Goal: Information Seeking & Learning: Learn about a topic

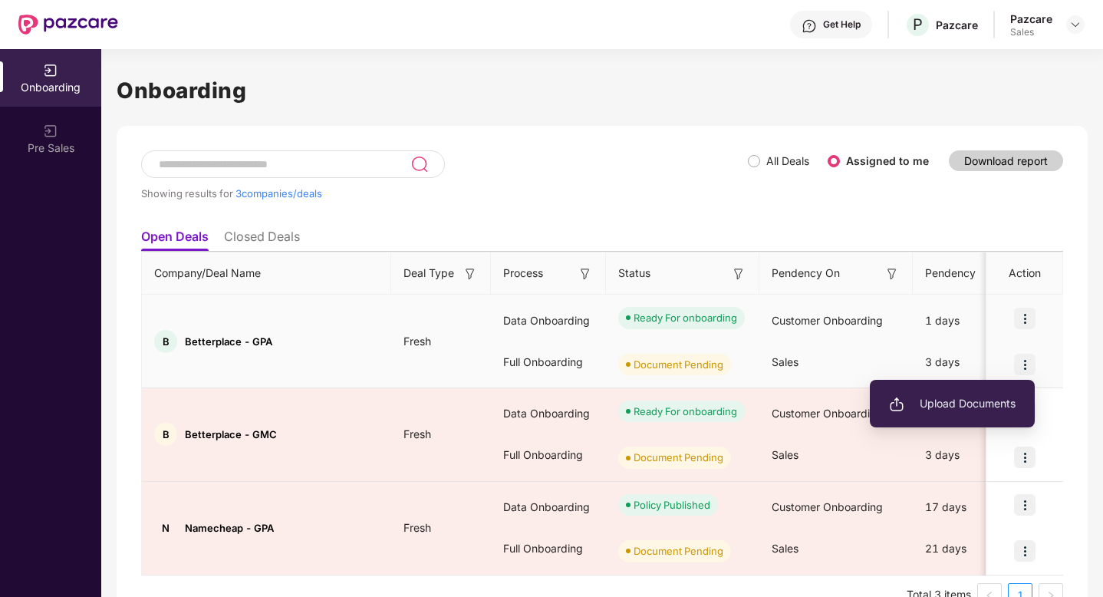
click at [922, 399] on span "Upload Documents" at bounding box center [952, 403] width 127 height 17
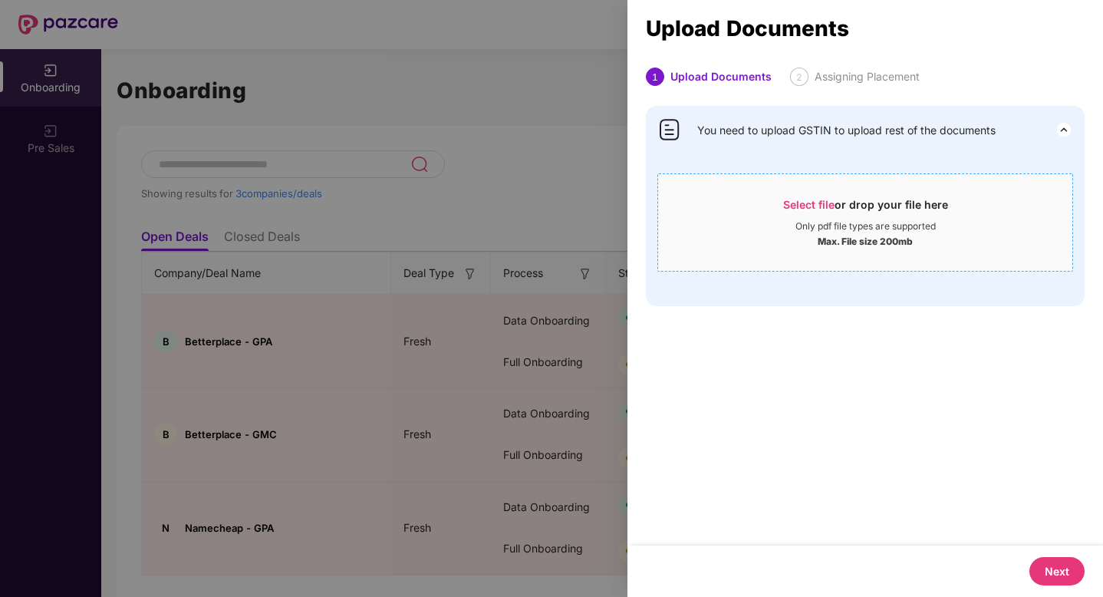
click at [801, 199] on span "Select file" at bounding box center [808, 204] width 51 height 13
click at [812, 206] on span "Select file" at bounding box center [808, 204] width 51 height 13
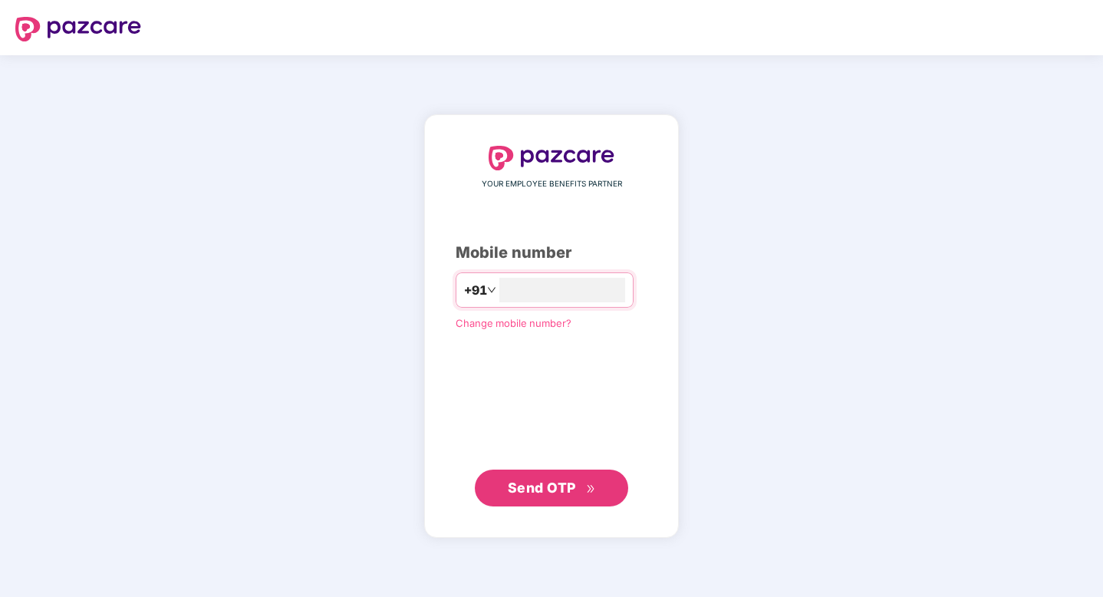
type input "**********"
click at [532, 473] on button "Send OTP" at bounding box center [551, 488] width 153 height 37
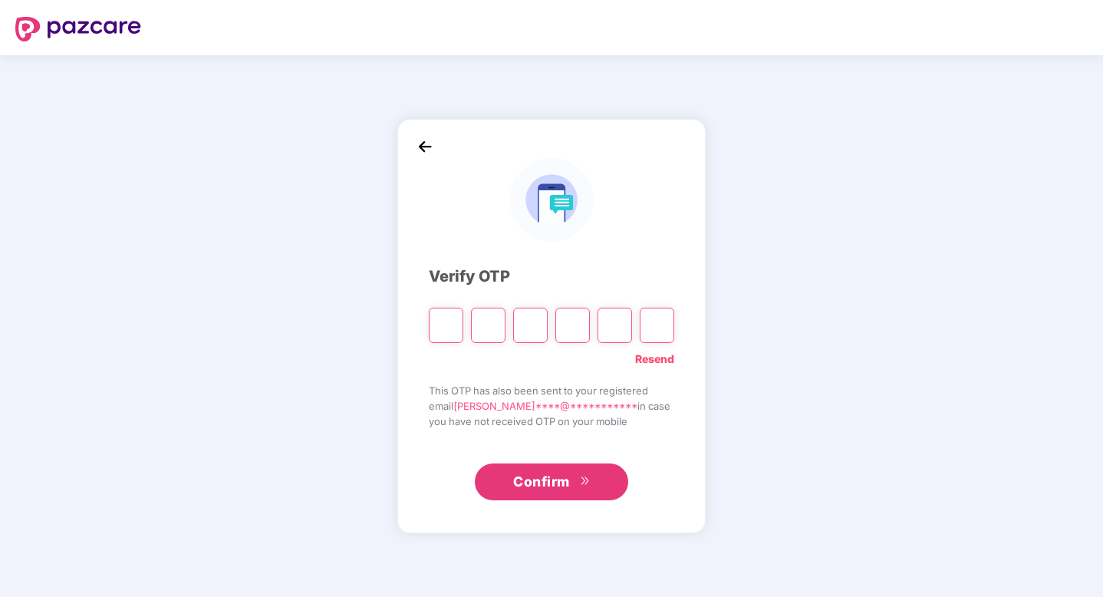
type input "*"
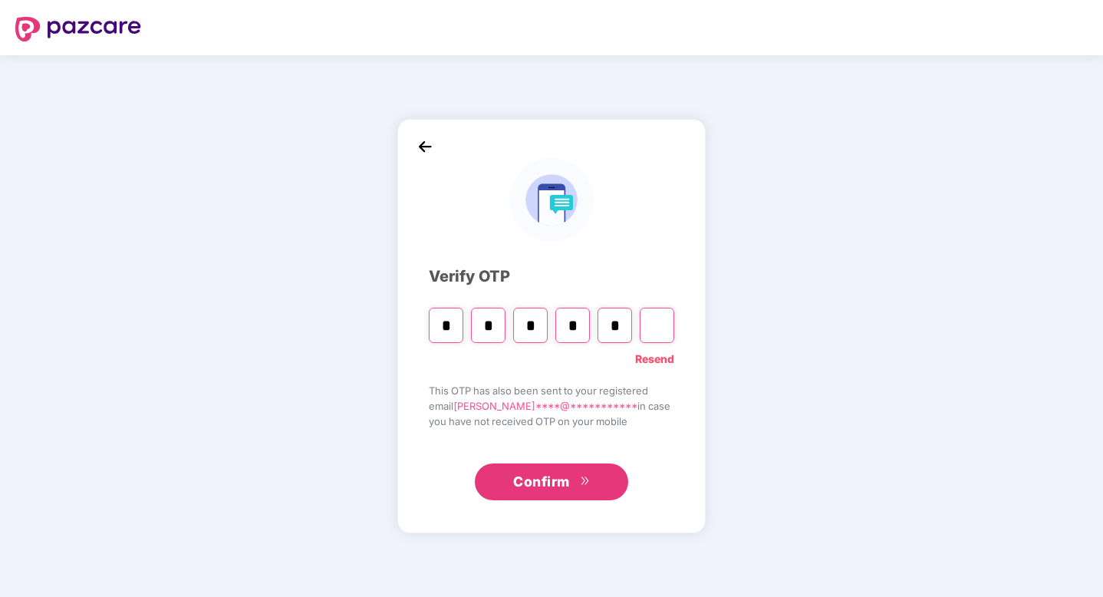
type input "*"
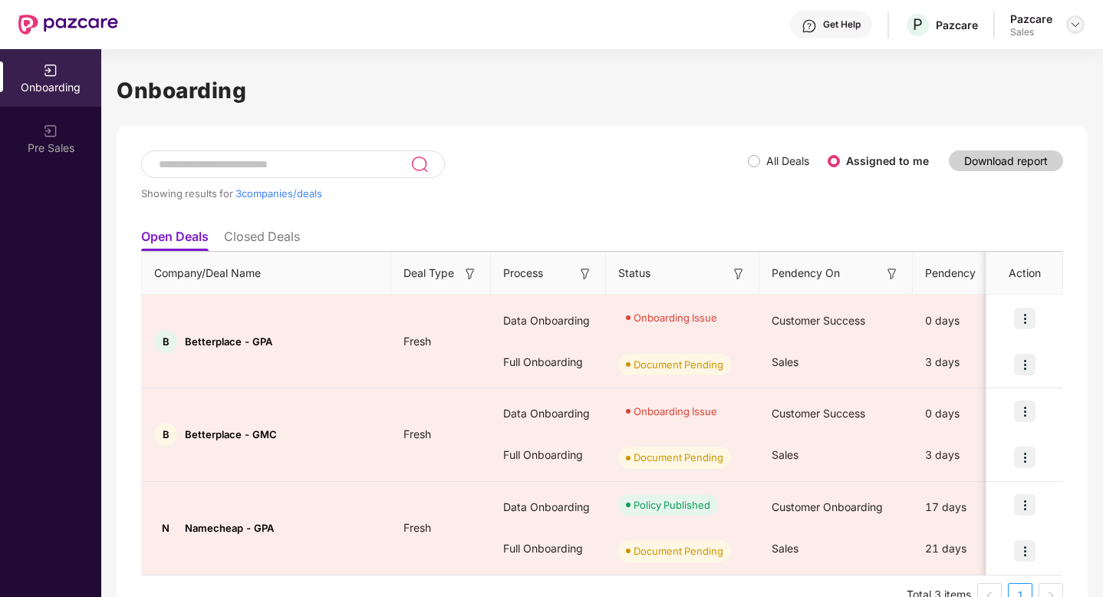
click at [1078, 27] on img at bounding box center [1076, 24] width 12 height 12
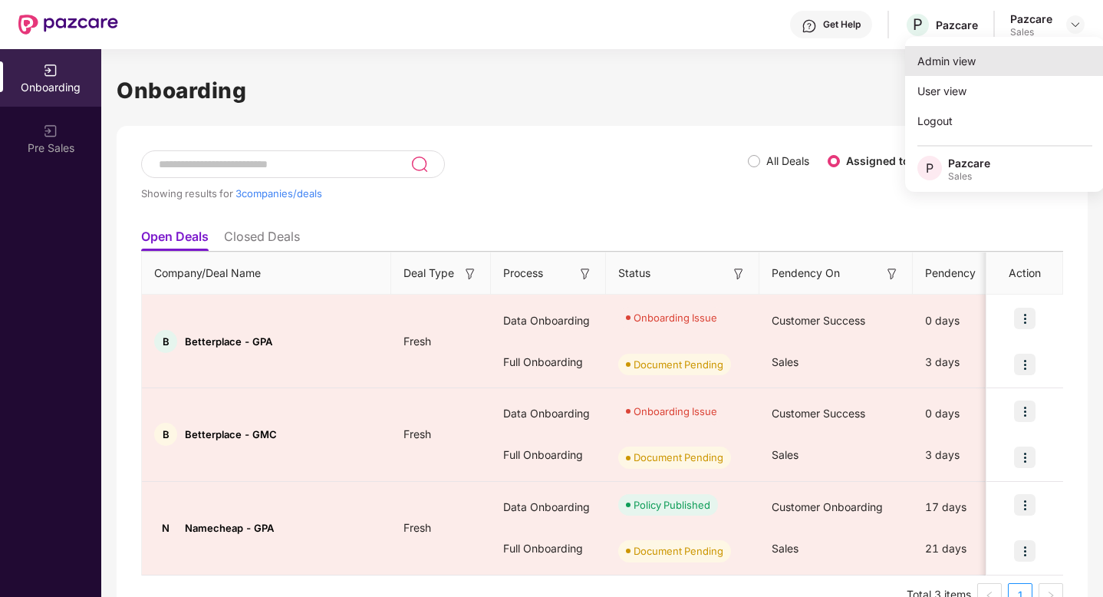
click at [956, 62] on div "Admin view" at bounding box center [1004, 61] width 199 height 30
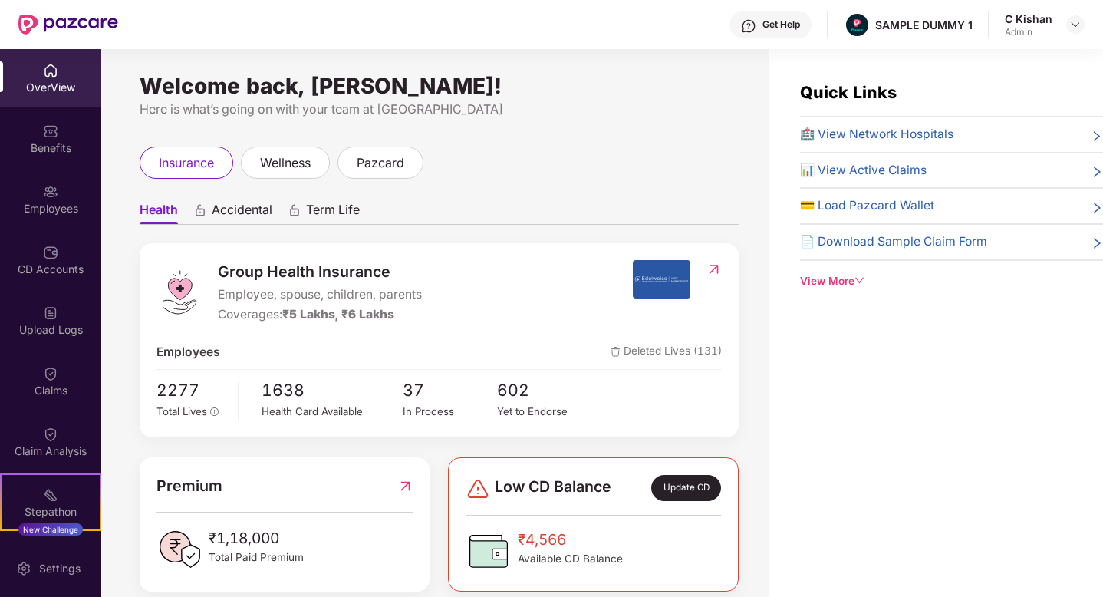
click at [636, 144] on div "Welcome back, [PERSON_NAME]! Here is what’s going on with your team at Pazcare …" at bounding box center [435, 332] width 668 height 566
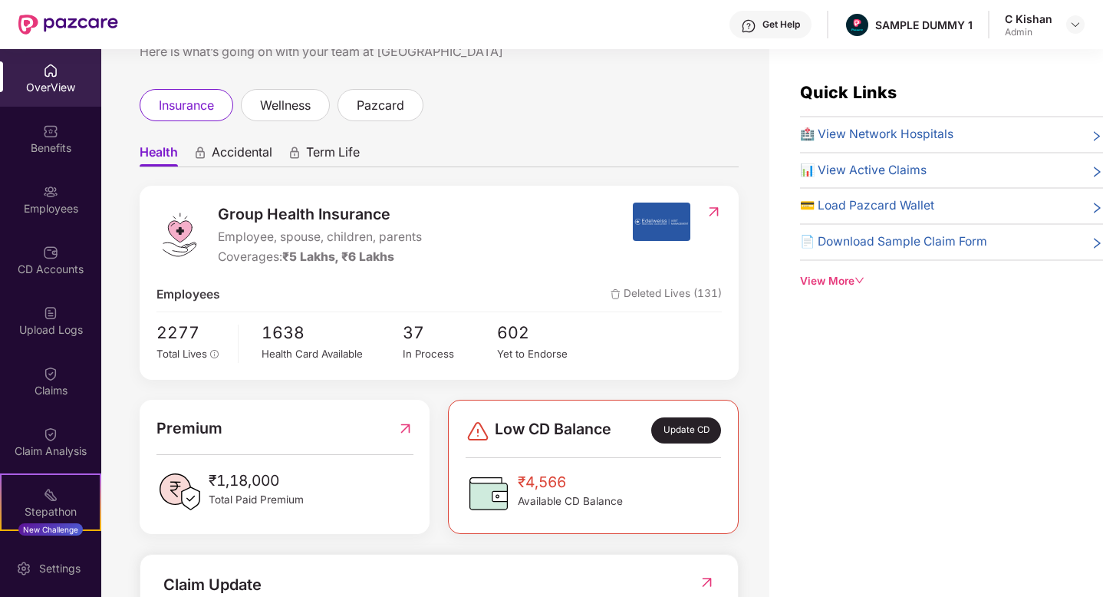
scroll to position [33, 0]
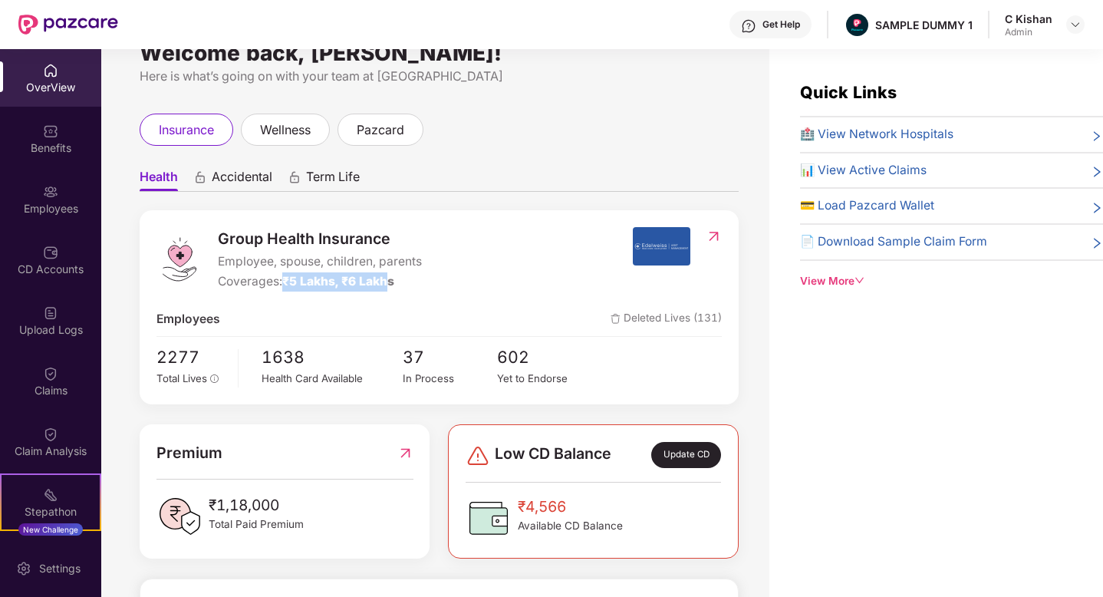
drag, startPoint x: 287, startPoint y: 281, endPoint x: 390, endPoint y: 279, distance: 102.8
click at [390, 279] on span "₹5 Lakhs, ₹6 Lakhs" at bounding box center [338, 281] width 112 height 15
click at [234, 180] on span "Accidental" at bounding box center [242, 180] width 61 height 22
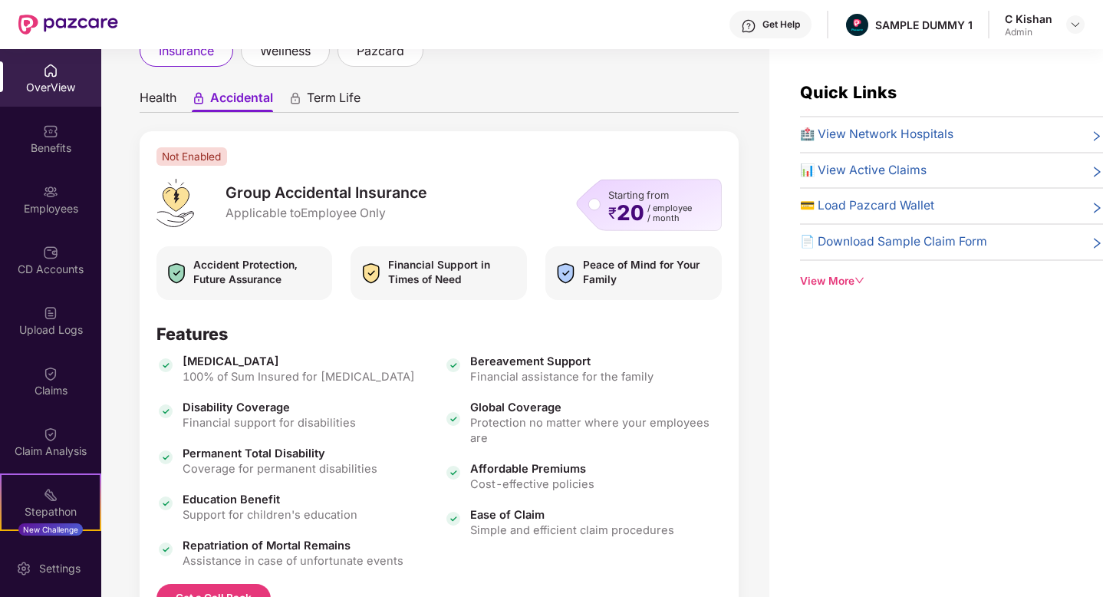
scroll to position [120, 0]
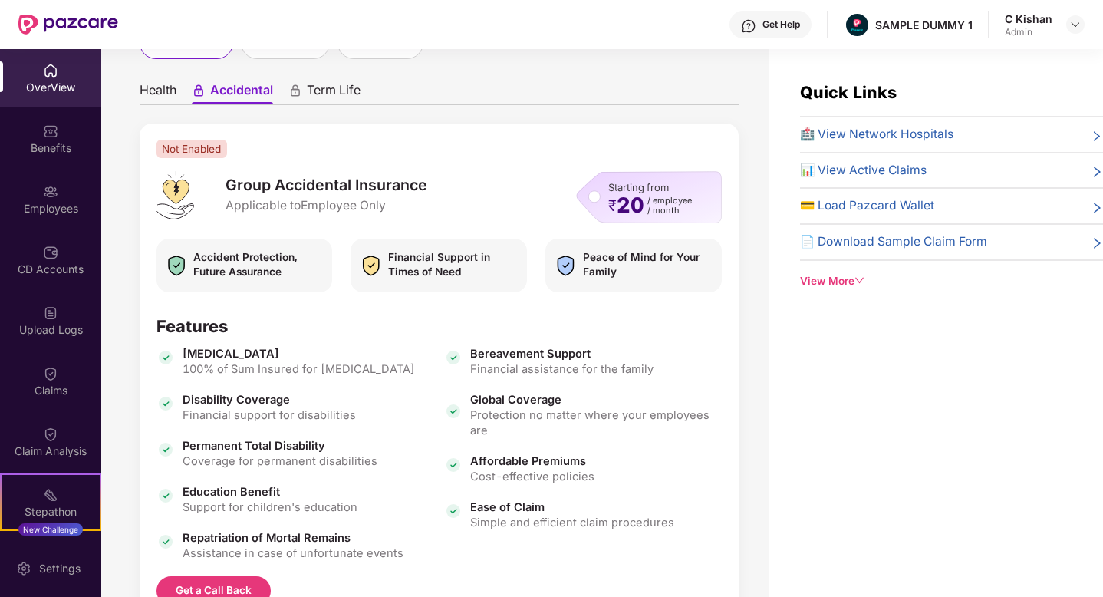
click at [332, 94] on span "Term Life" at bounding box center [334, 93] width 54 height 22
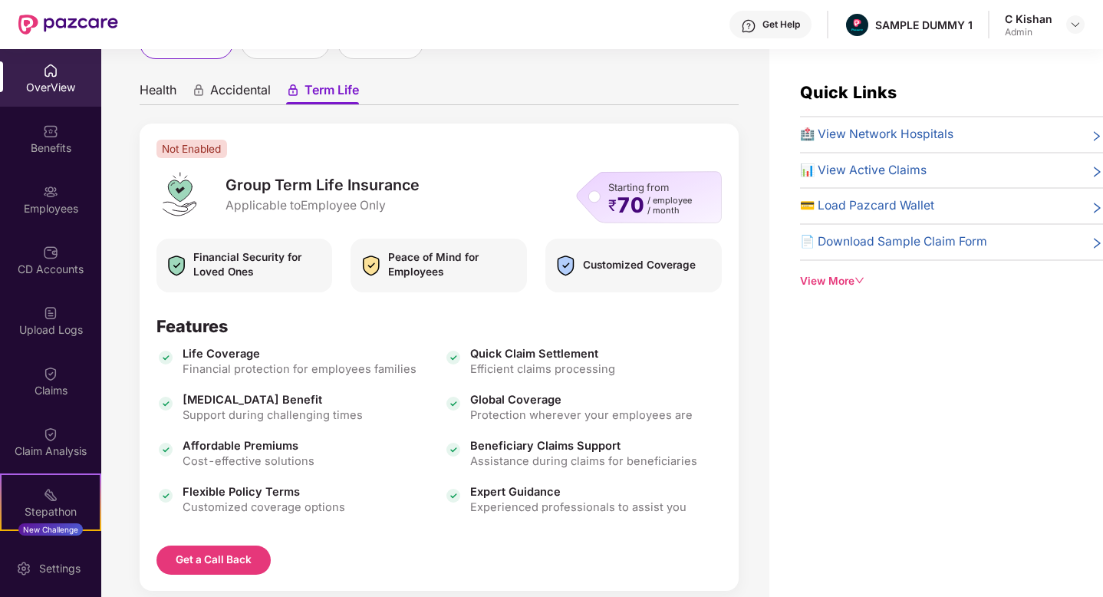
click at [162, 95] on span "Health" at bounding box center [158, 93] width 37 height 22
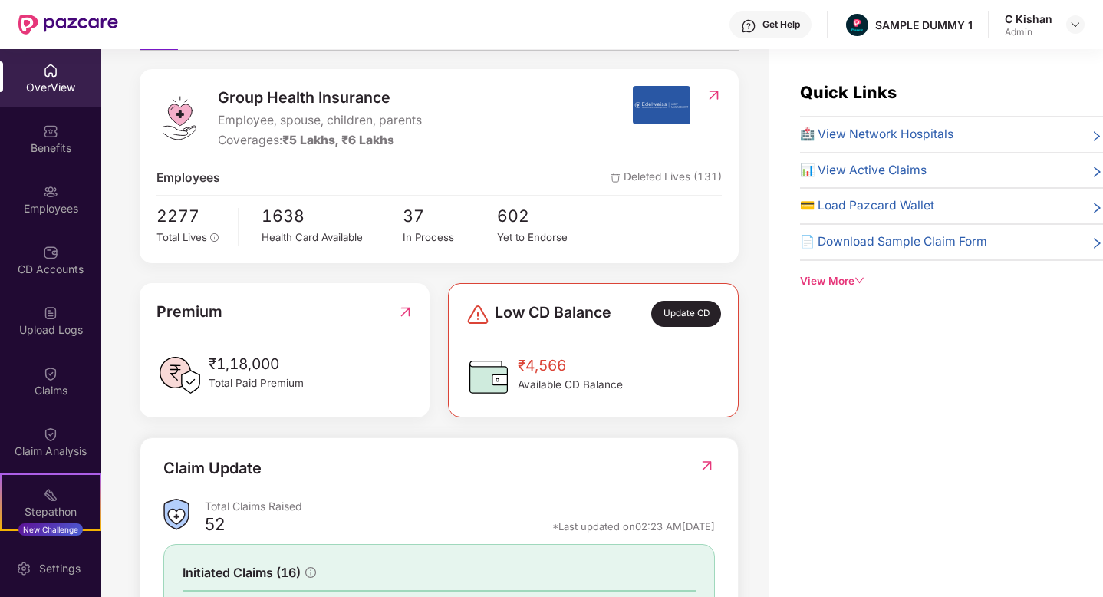
scroll to position [176, 0]
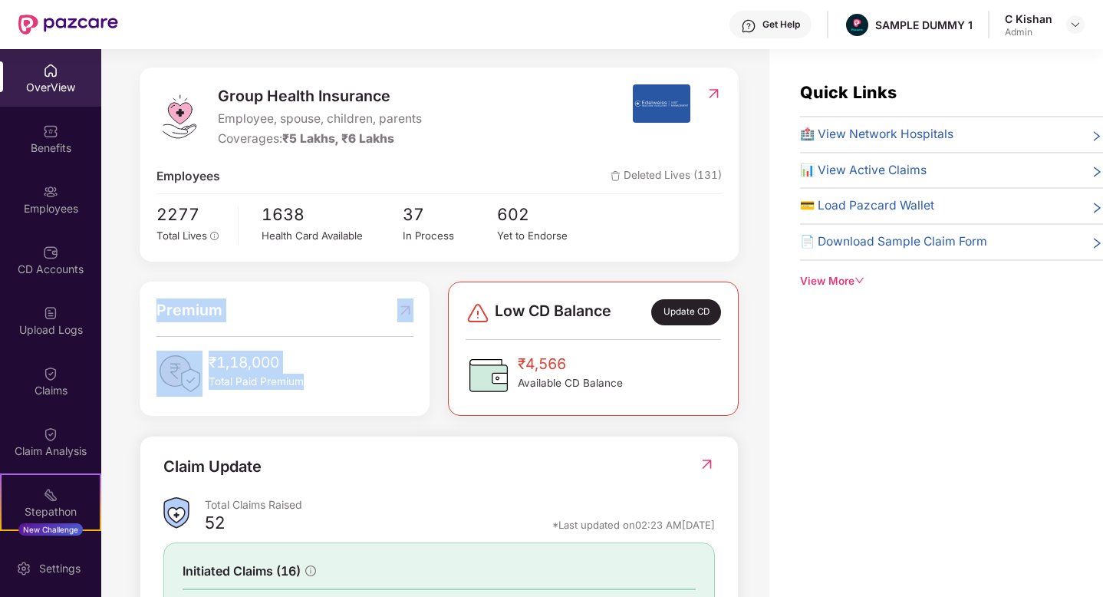
drag, startPoint x: 315, startPoint y: 387, endPoint x: 150, endPoint y: 310, distance: 182.3
click at [150, 310] on div "Premium ₹1,18,000 Total Paid Premium" at bounding box center [285, 349] width 290 height 134
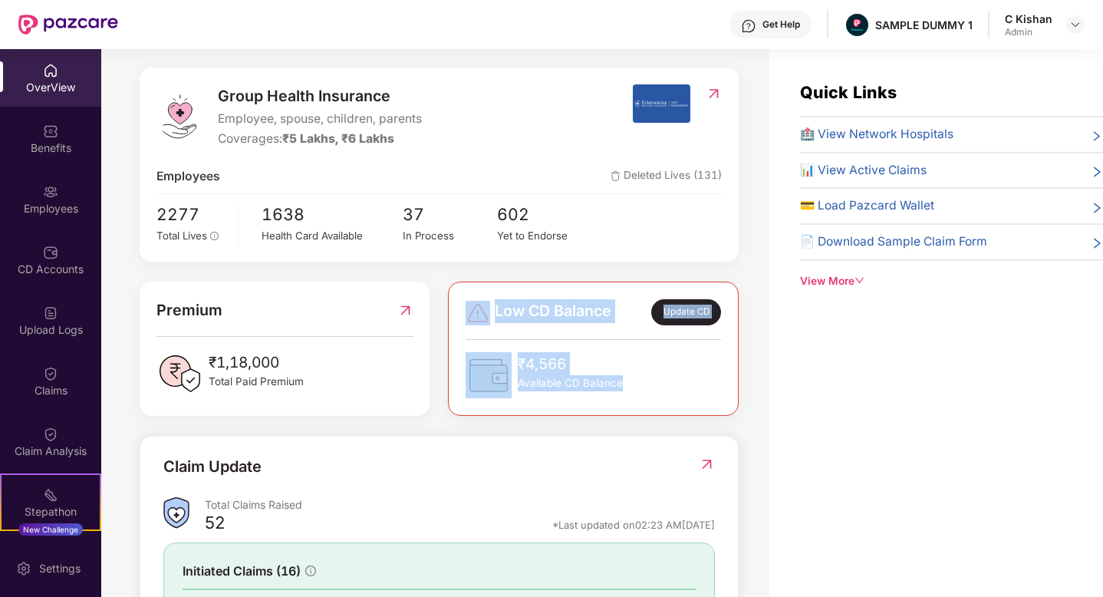
drag, startPoint x: 631, startPoint y: 392, endPoint x: 486, endPoint y: 308, distance: 168.5
click at [486, 308] on div "Low CD Balance Update CD ₹4,566 Available CD Balance" at bounding box center [594, 348] width 256 height 99
click at [691, 367] on div "₹4,566 Available CD Balance" at bounding box center [594, 375] width 256 height 46
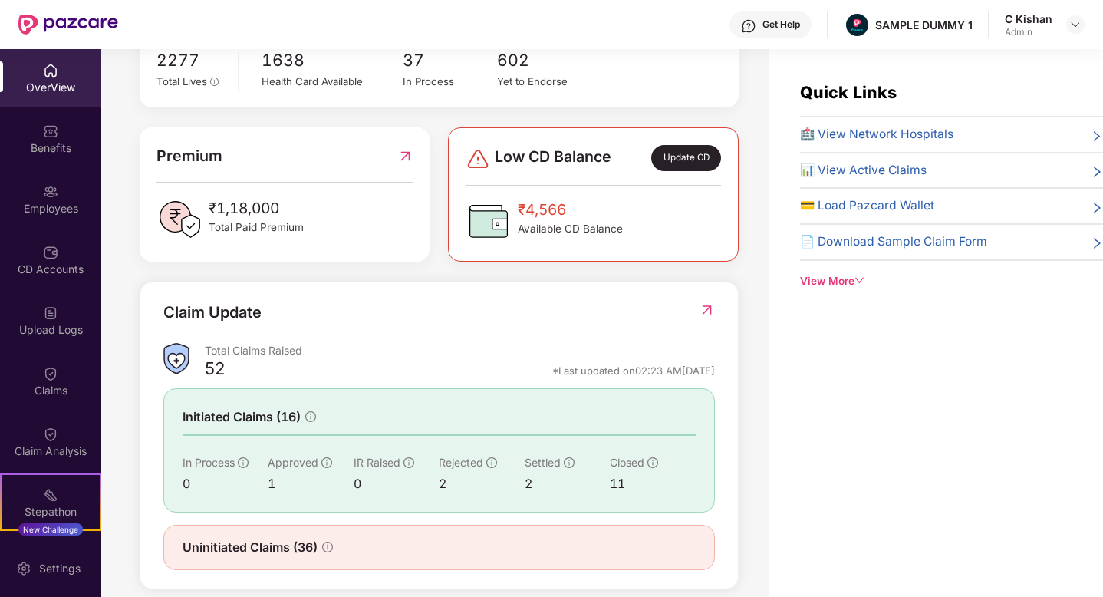
scroll to position [348, 0]
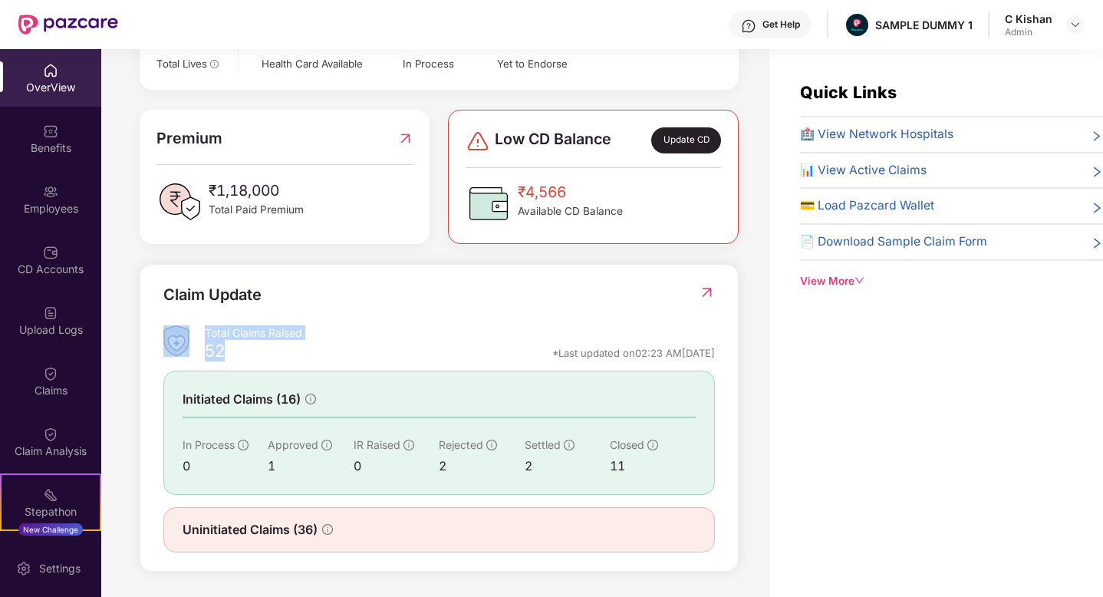
drag, startPoint x: 239, startPoint y: 358, endPoint x: 203, endPoint y: 341, distance: 40.1
click at [203, 341] on div "Total Claims Raised 52 *Last updated on 02:23 AM[DATE]" at bounding box center [439, 345] width 552 height 41
click at [268, 349] on div "52 *Last updated on 02:23 AM[DATE]" at bounding box center [460, 356] width 510 height 20
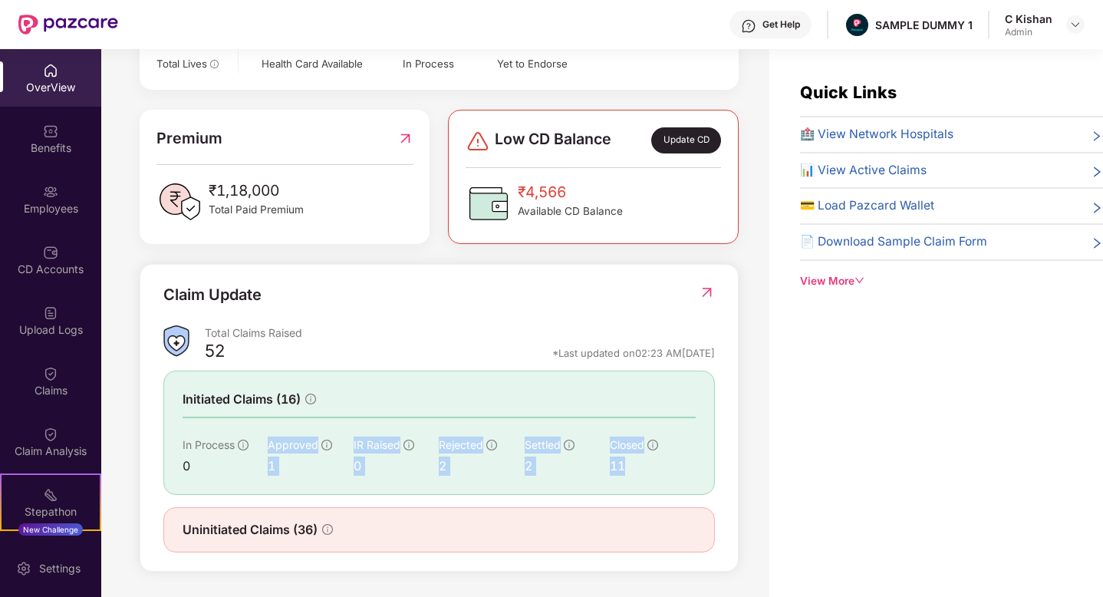
drag, startPoint x: 262, startPoint y: 459, endPoint x: 641, endPoint y: 466, distance: 378.3
click at [641, 466] on div "In Process 0 Approved 1 IR Raised 0 Rejected 2 Settled 2 Closed 11" at bounding box center [439, 456] width 513 height 39
click at [709, 294] on img at bounding box center [707, 292] width 16 height 15
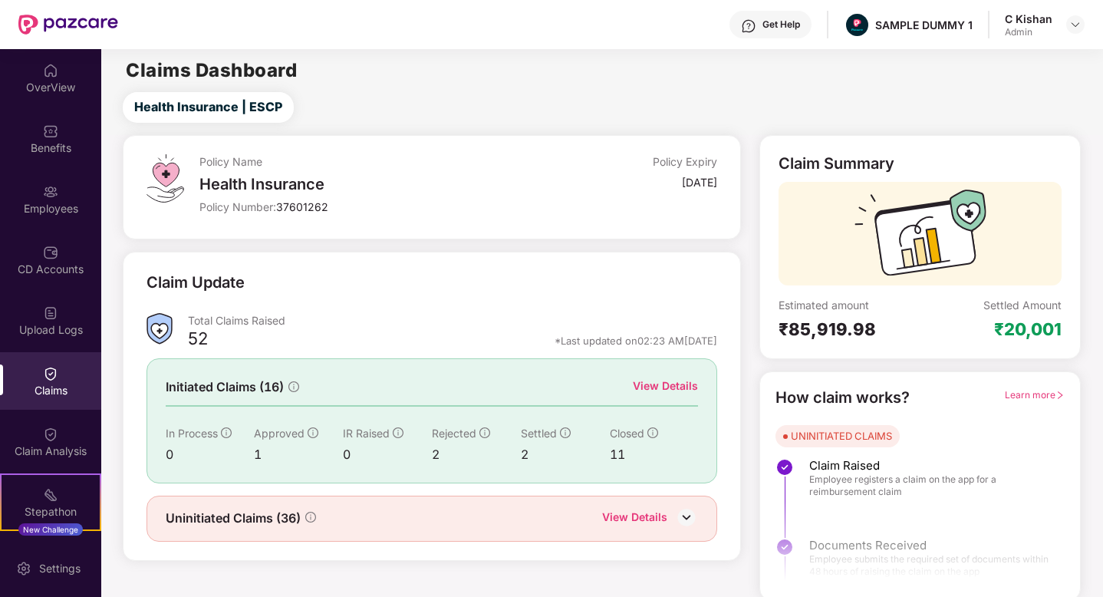
click at [674, 387] on div "View Details" at bounding box center [665, 386] width 65 height 17
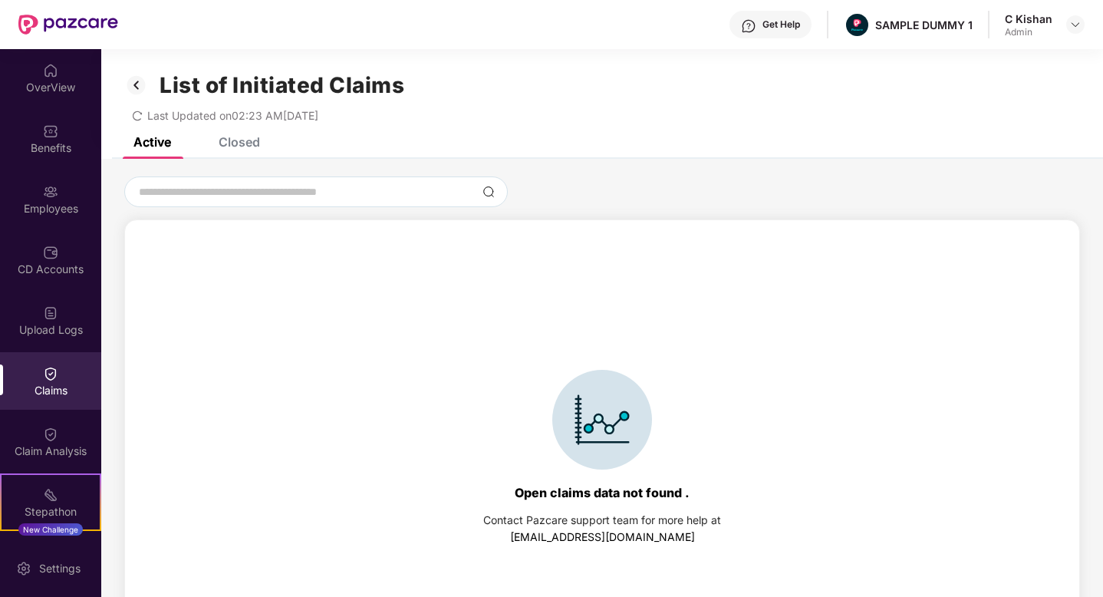
click at [241, 147] on div "Closed" at bounding box center [239, 141] width 41 height 15
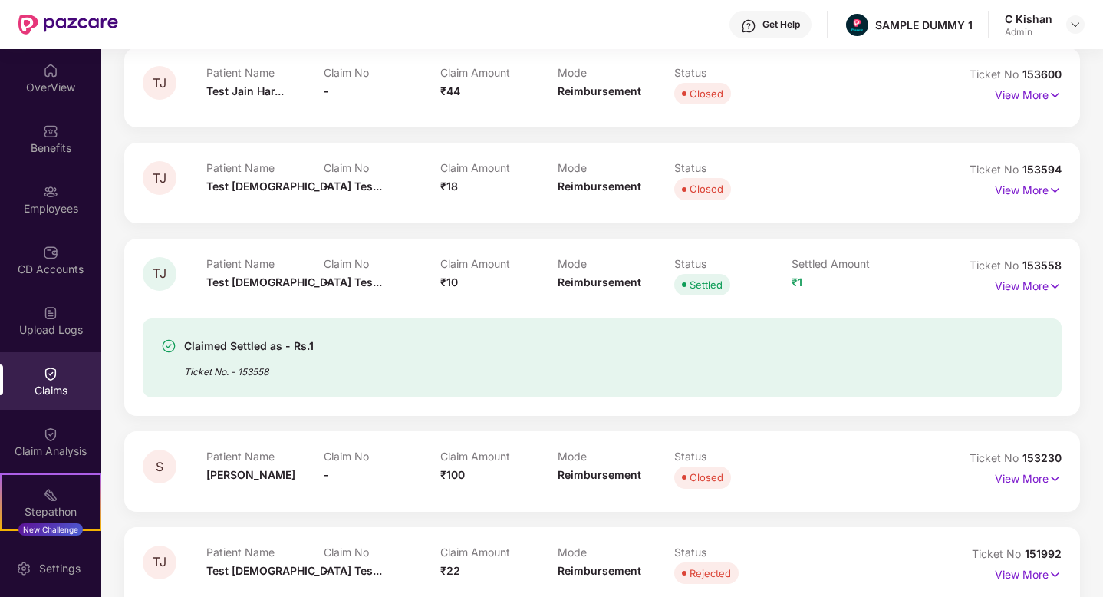
scroll to position [173, 0]
click at [1022, 283] on p "View More" at bounding box center [1028, 283] width 67 height 21
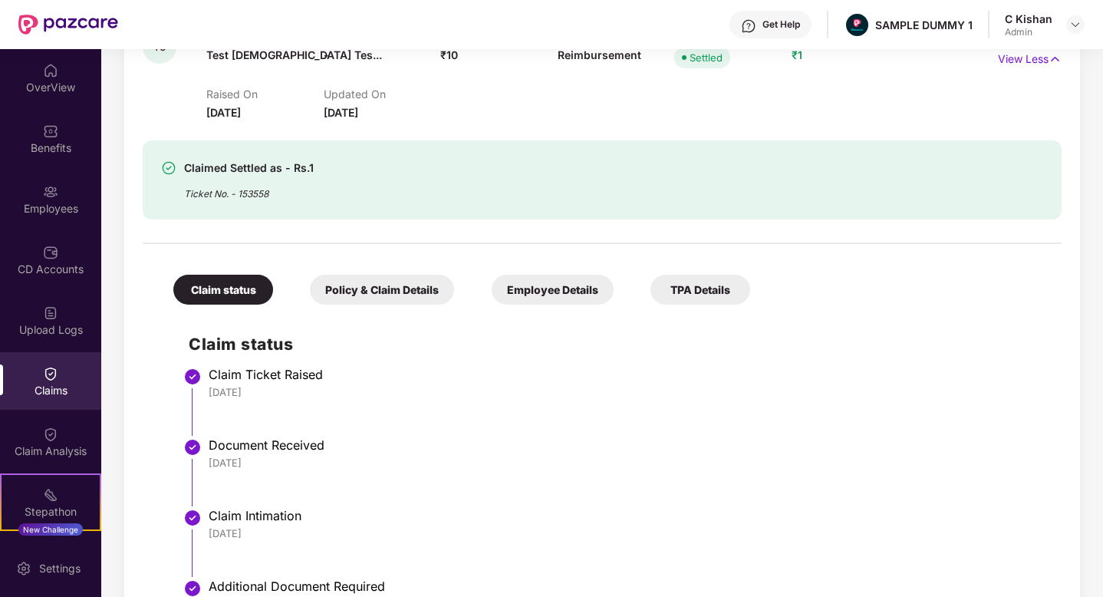
scroll to position [398, 0]
click at [776, 22] on div "Get Help" at bounding box center [782, 24] width 38 height 12
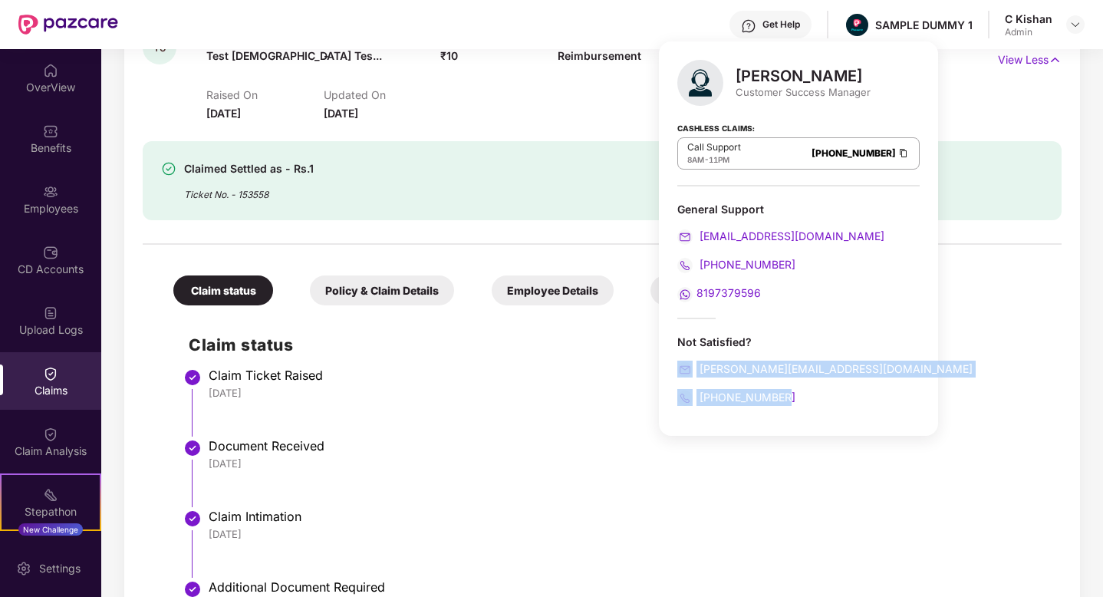
drag, startPoint x: 787, startPoint y: 402, endPoint x: 687, endPoint y: 357, distance: 110.2
click at [687, 357] on div "Not Satisfied? [PERSON_NAME][EMAIL_ADDRESS][DOMAIN_NAME] [PHONE_NUMBER]" at bounding box center [799, 370] width 242 height 71
click at [833, 406] on div "[PERSON_NAME] Customer Success Manager Cashless Claims: Call Support 8AM - 11PM…" at bounding box center [798, 238] width 279 height 394
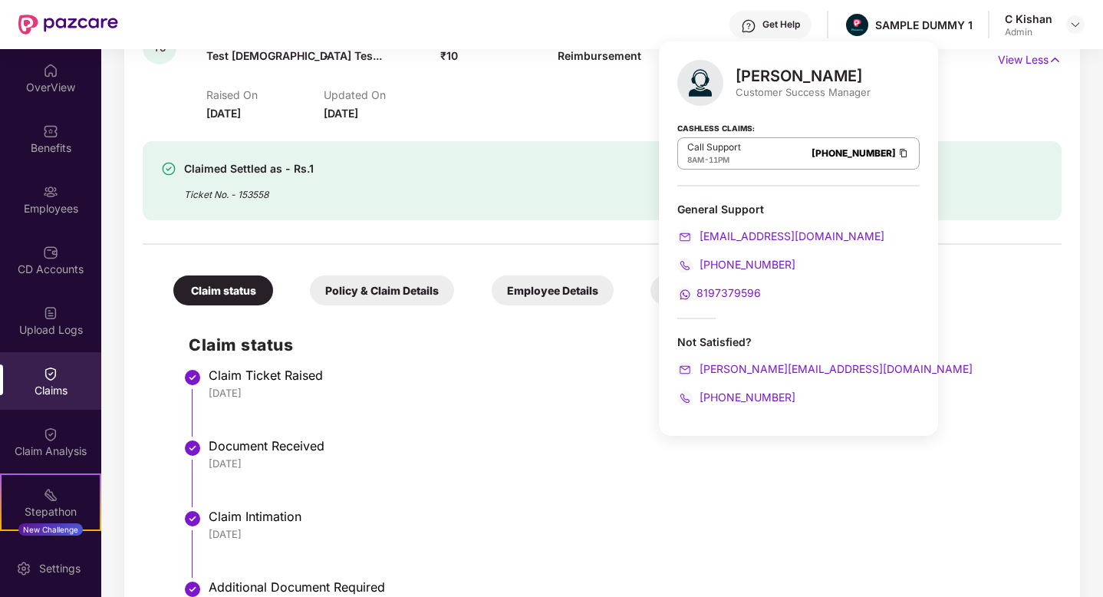
click at [1015, 292] on div "Claim status Policy & Claim Details Employee Details TPA Details Claim status C…" at bounding box center [602, 577] width 919 height 651
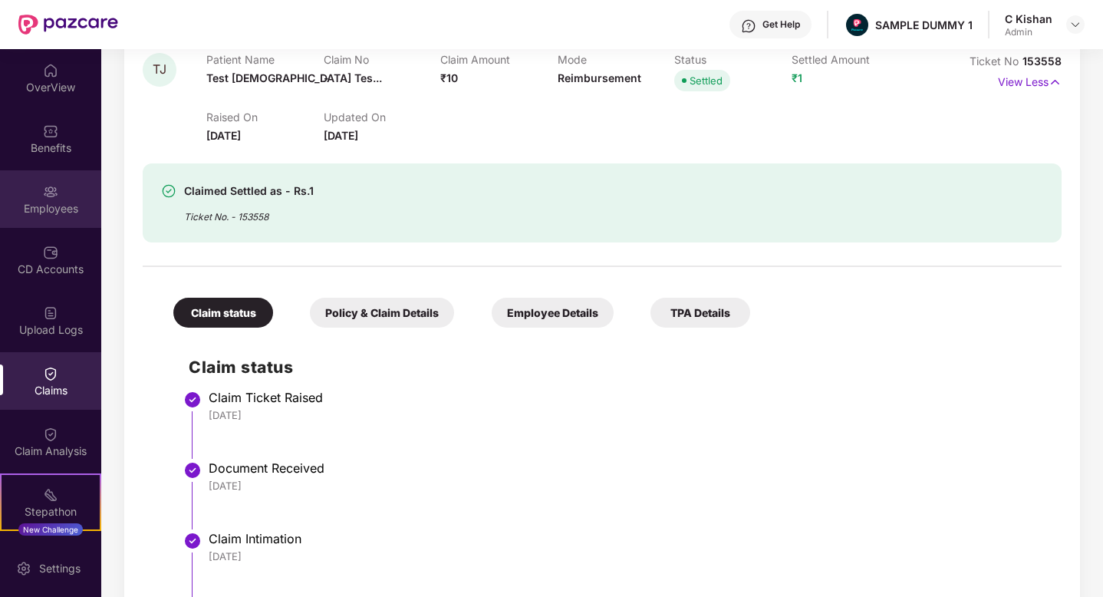
scroll to position [366, 0]
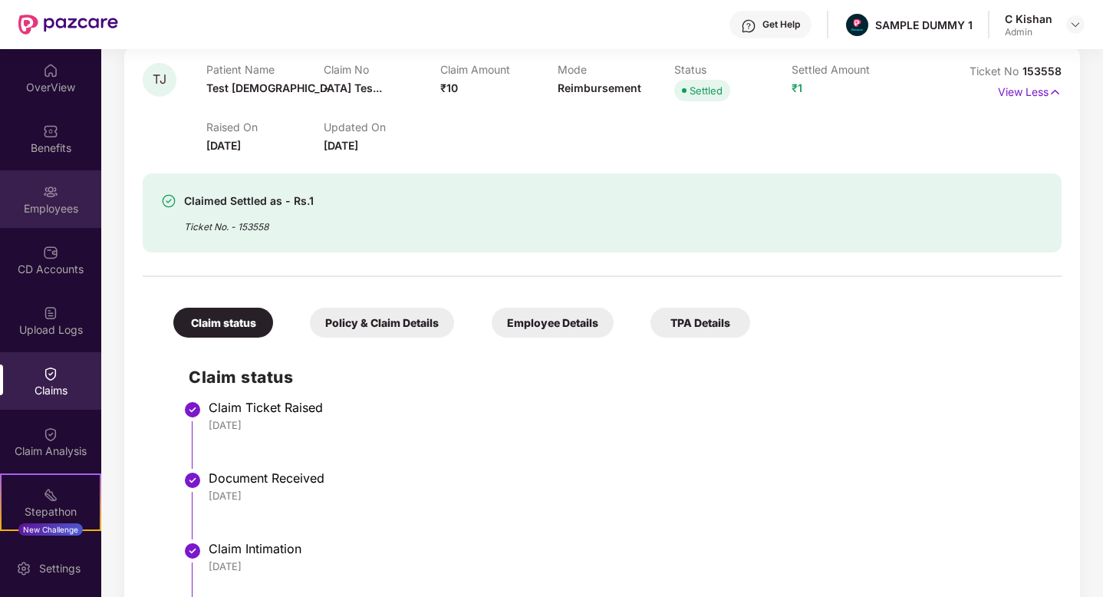
click at [51, 199] on div "Employees" at bounding box center [50, 199] width 101 height 58
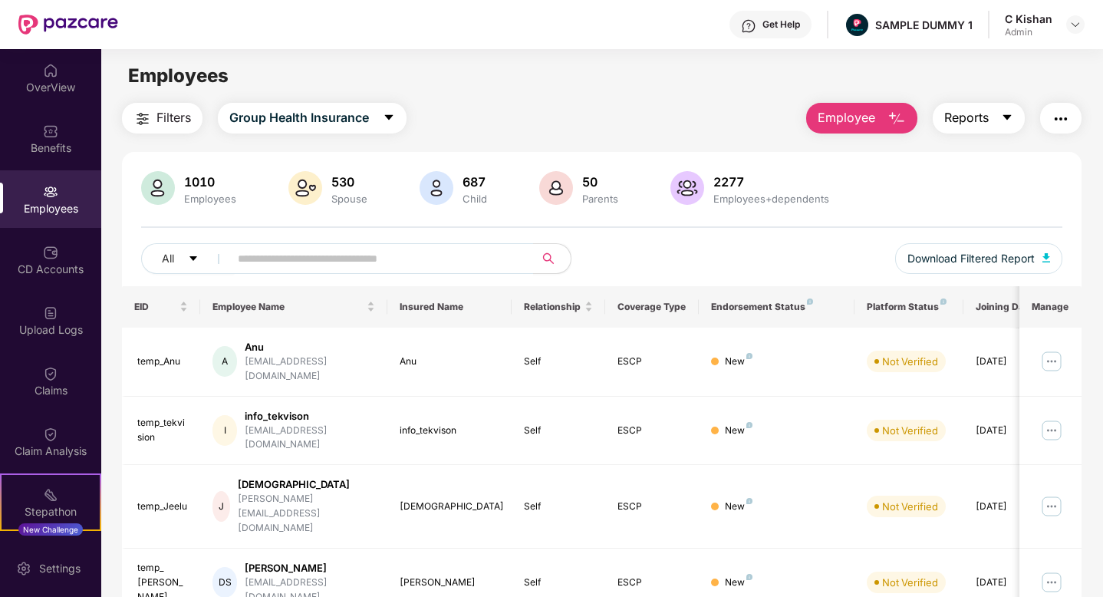
click at [1007, 126] on button "Reports" at bounding box center [979, 118] width 92 height 31
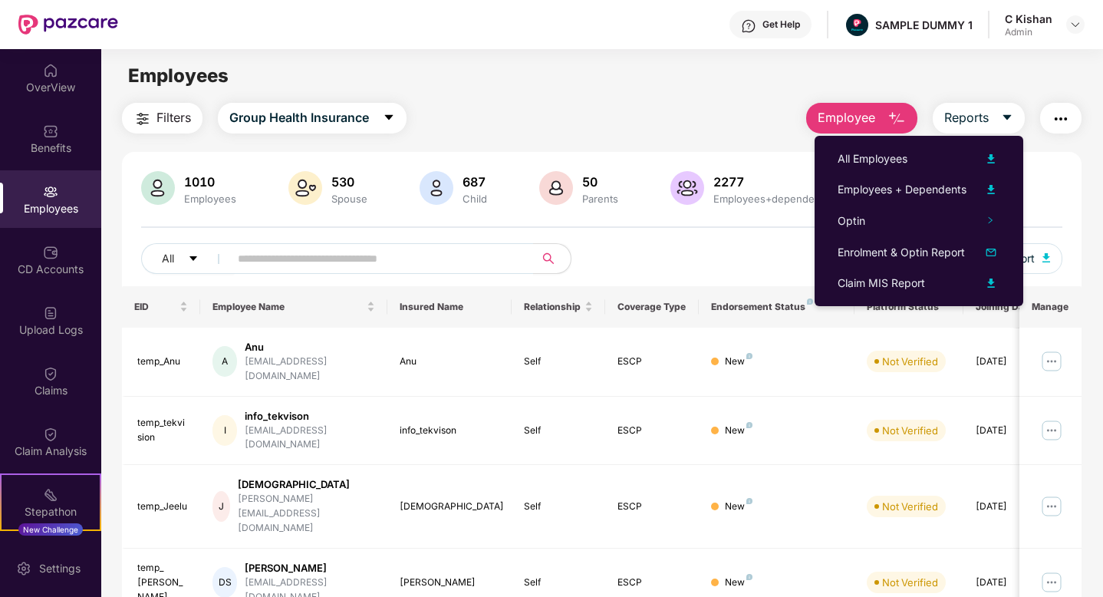
click at [782, 249] on div "All Download Filtered Report" at bounding box center [602, 264] width 922 height 43
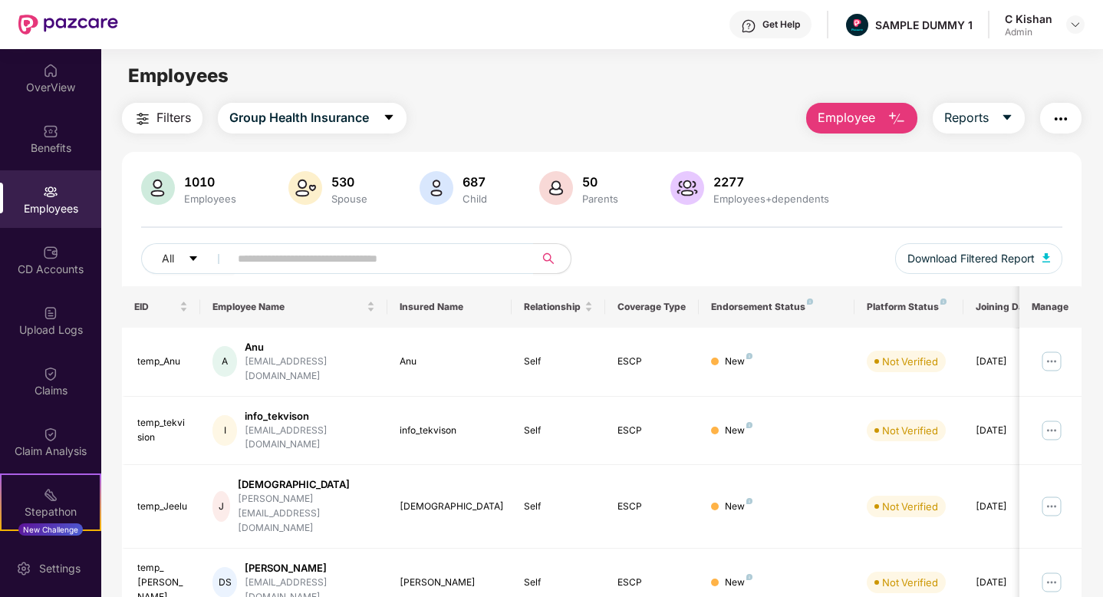
click at [1060, 120] on img "button" at bounding box center [1061, 119] width 18 height 18
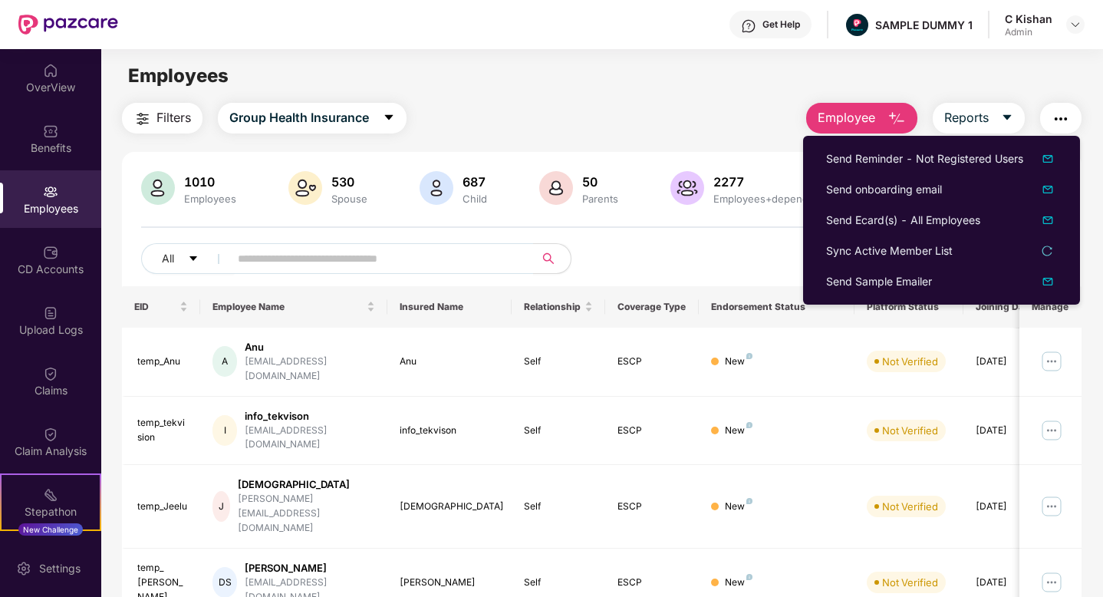
click at [711, 263] on div "All Download Filtered Report" at bounding box center [602, 264] width 922 height 43
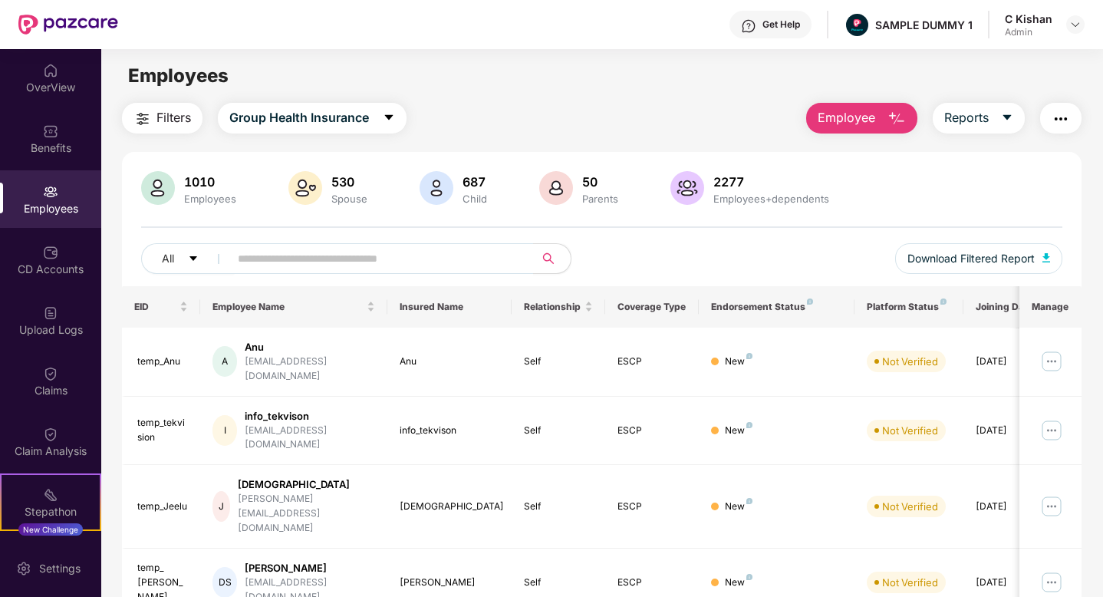
click at [779, 249] on div "All Download Filtered Report" at bounding box center [602, 264] width 922 height 43
click at [893, 118] on img "button" at bounding box center [897, 119] width 18 height 18
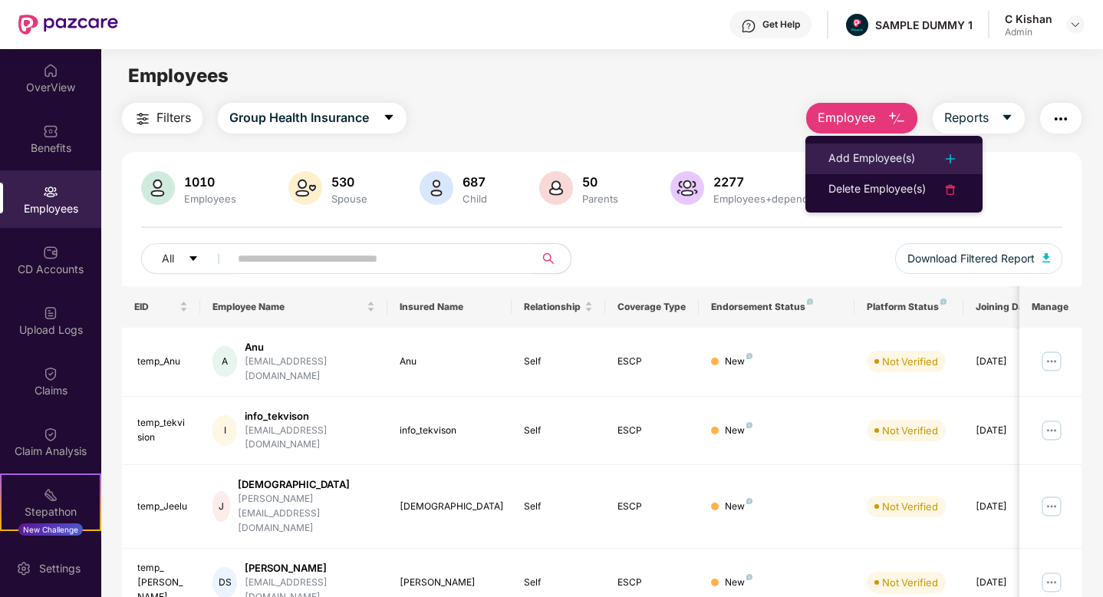
click at [905, 168] on li "Add Employee(s)" at bounding box center [894, 158] width 177 height 31
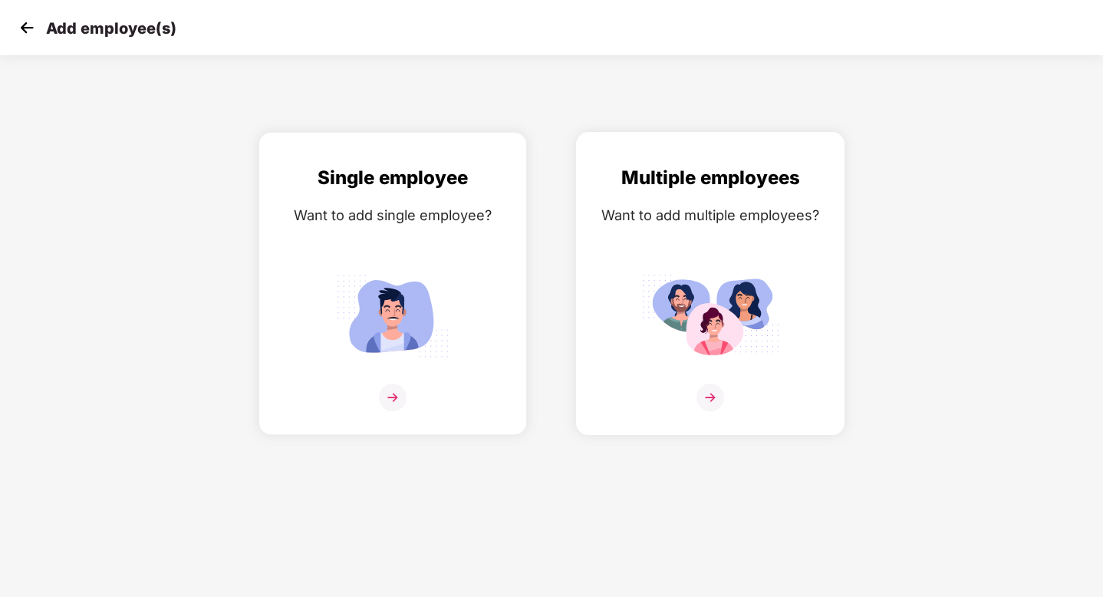
click at [713, 390] on img at bounding box center [711, 398] width 28 height 28
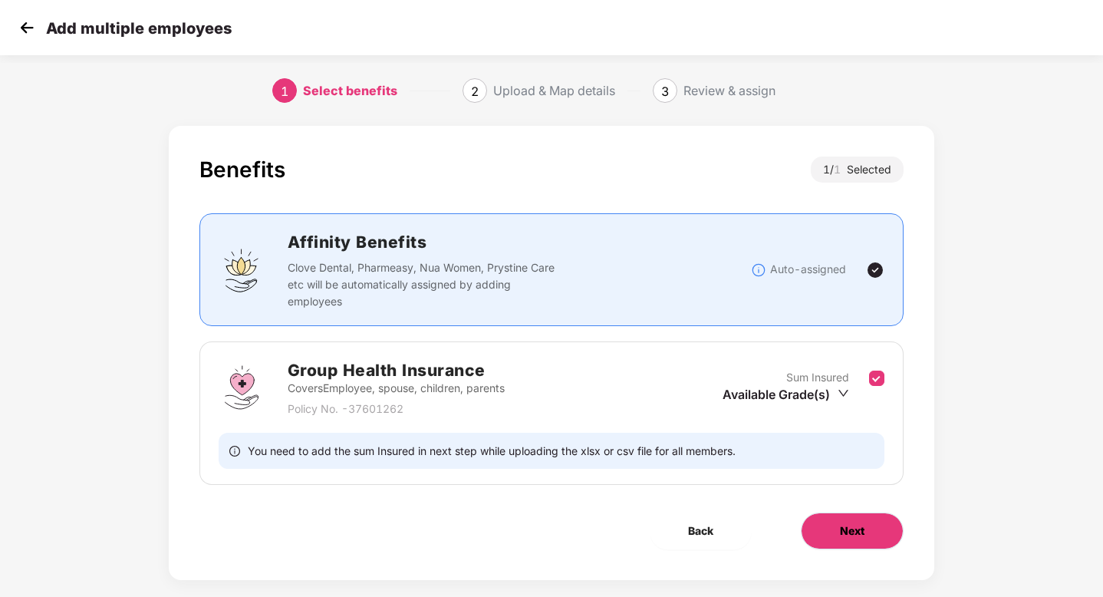
click at [842, 529] on span "Next" at bounding box center [852, 531] width 25 height 17
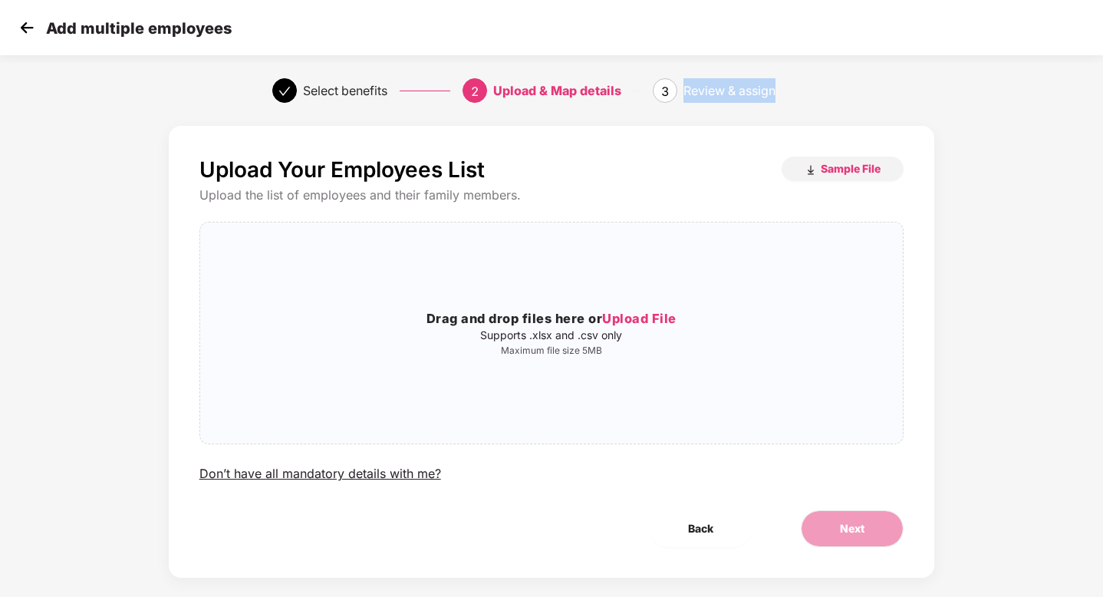
drag, startPoint x: 795, startPoint y: 91, endPoint x: 681, endPoint y: 92, distance: 114.3
click at [681, 92] on div "3 Review & assign" at bounding box center [742, 90] width 178 height 25
click at [27, 29] on img at bounding box center [26, 27] width 23 height 23
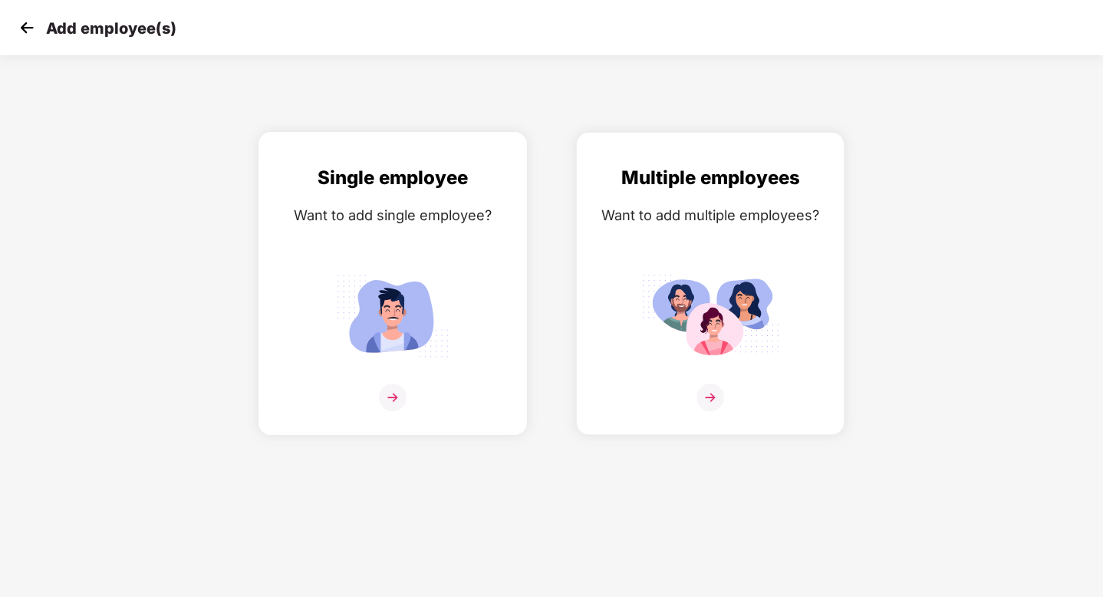
click at [394, 397] on img at bounding box center [393, 398] width 28 height 28
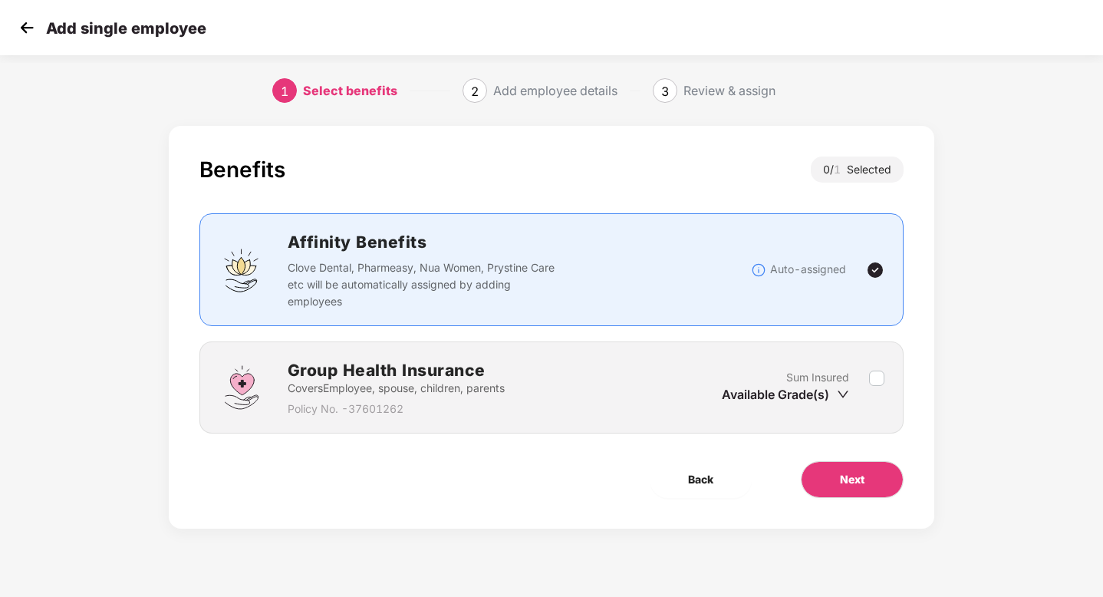
click at [26, 28] on img at bounding box center [26, 27] width 23 height 23
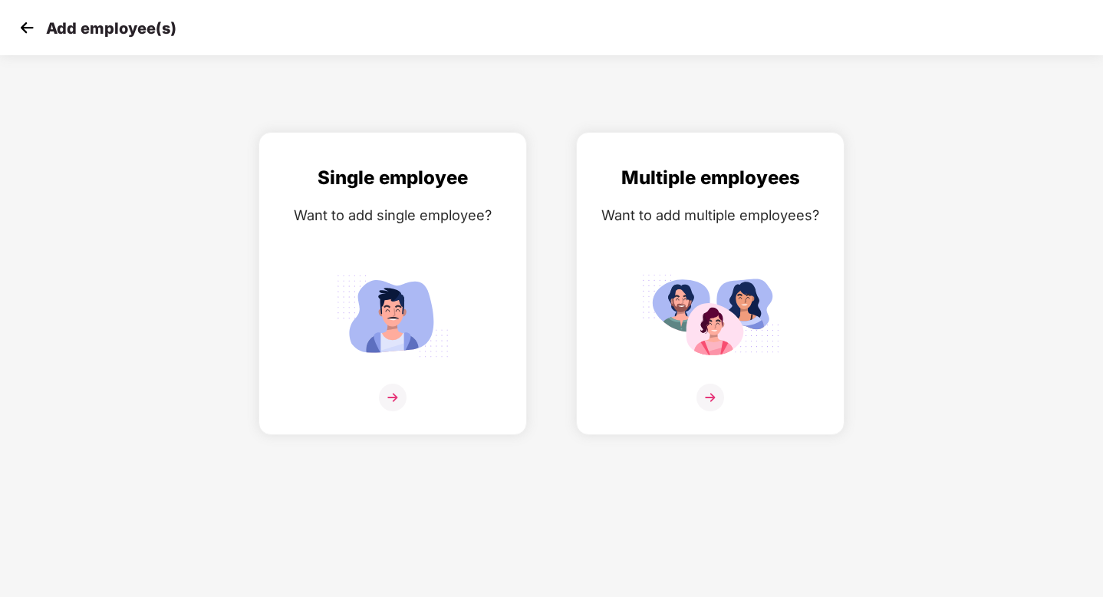
click at [27, 29] on img at bounding box center [26, 27] width 23 height 23
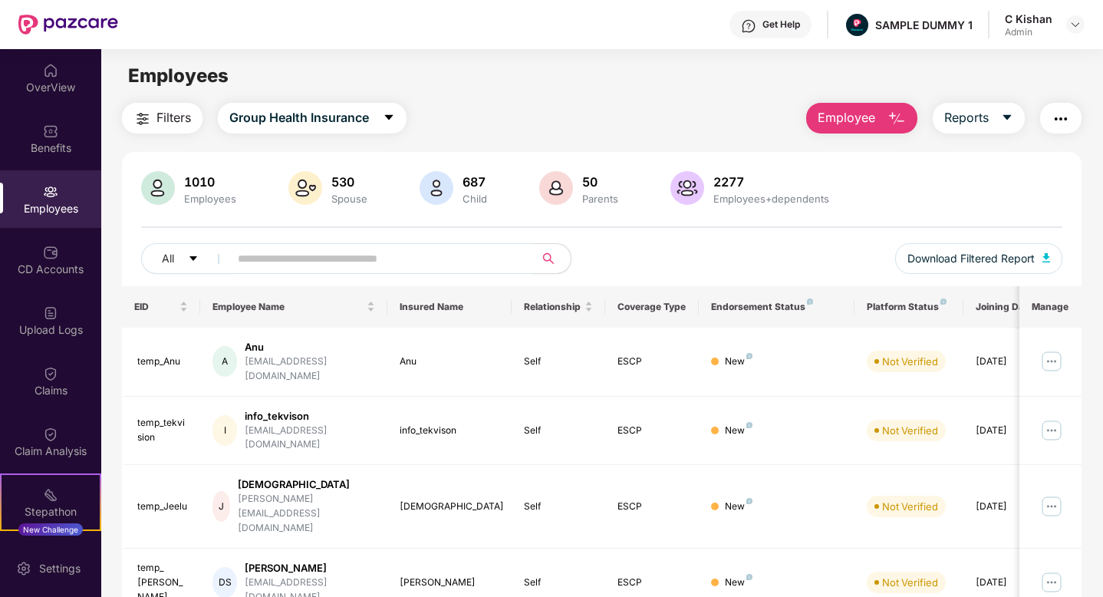
click at [881, 120] on button "Employee" at bounding box center [861, 118] width 111 height 31
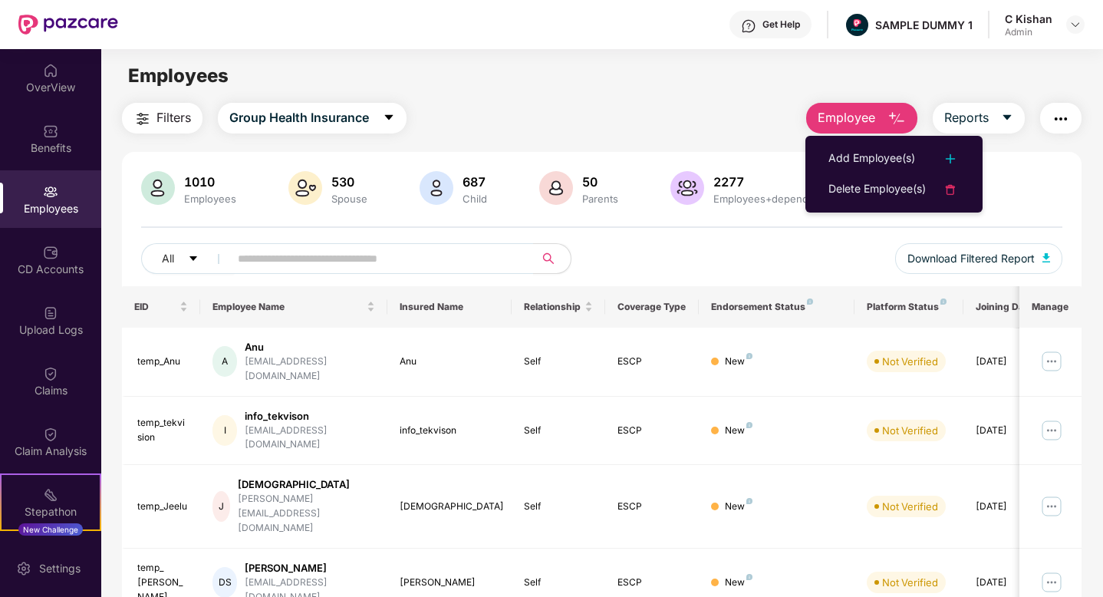
click at [809, 244] on div "All Download Filtered Report" at bounding box center [602, 264] width 922 height 43
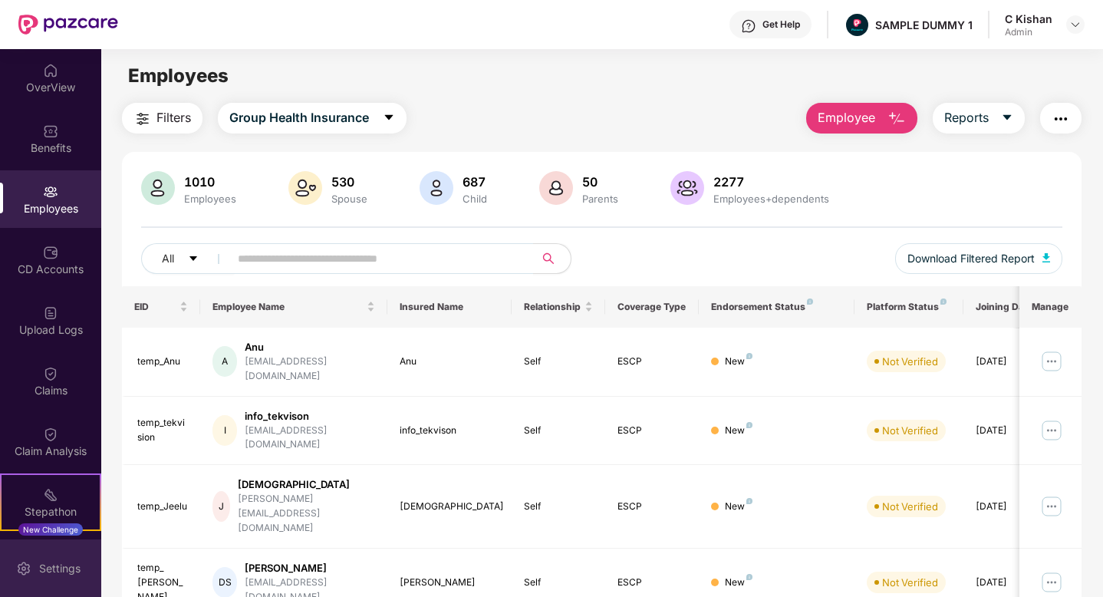
click at [63, 568] on div "Settings" at bounding box center [60, 568] width 51 height 15
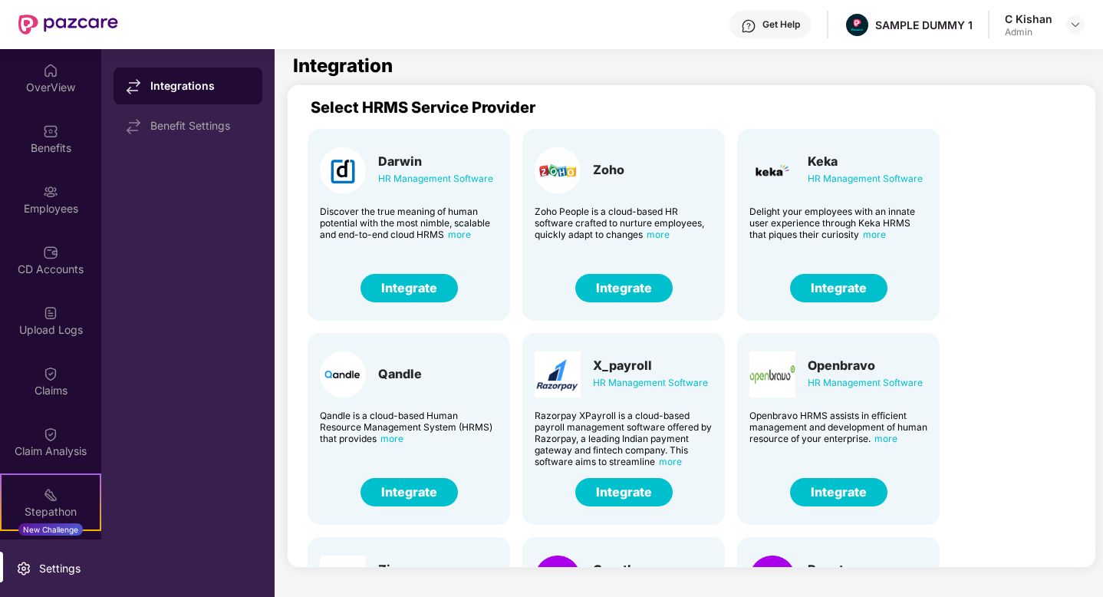
click at [402, 291] on button "Integrate" at bounding box center [409, 288] width 97 height 28
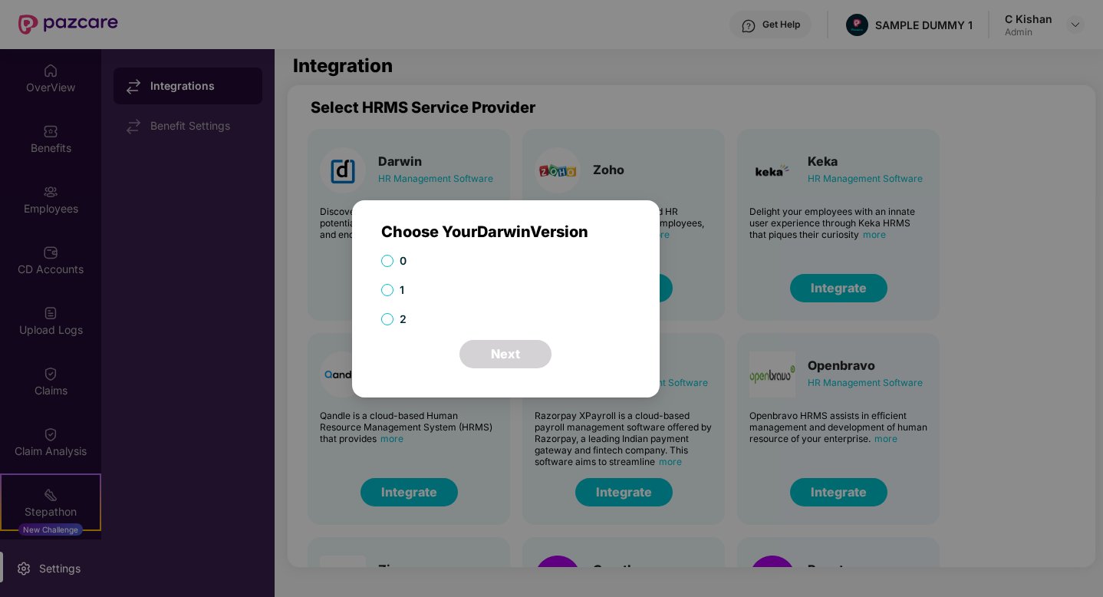
click at [475, 290] on label "1" at bounding box center [503, 290] width 244 height 17
click at [291, 332] on div "Choose Your Darwin Version 0 1 2 Next Cancel OK" at bounding box center [551, 298] width 1103 height 597
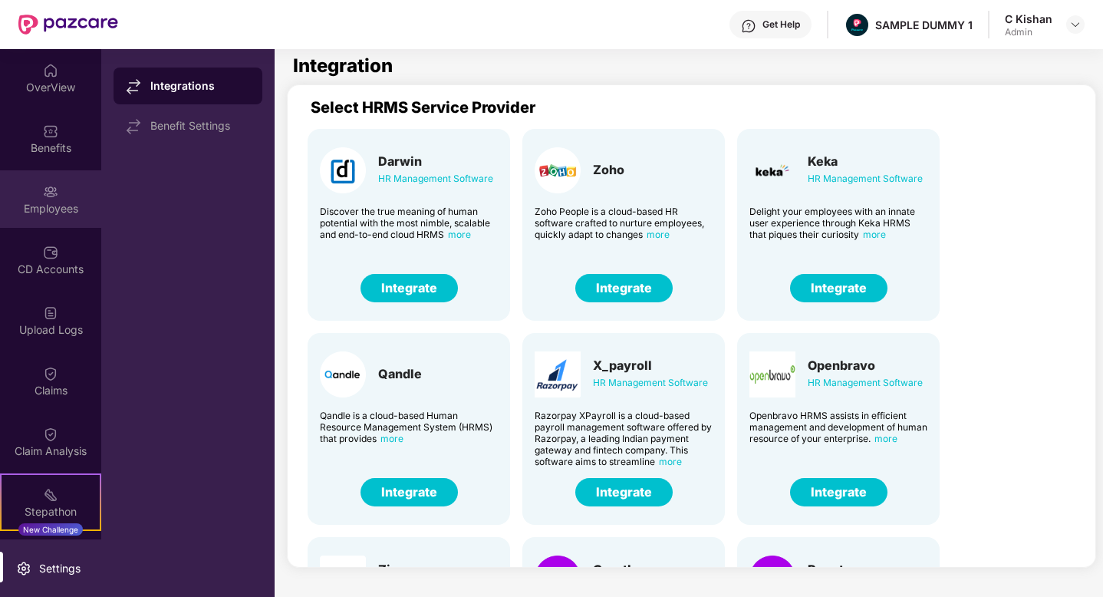
click at [51, 186] on img at bounding box center [50, 191] width 15 height 15
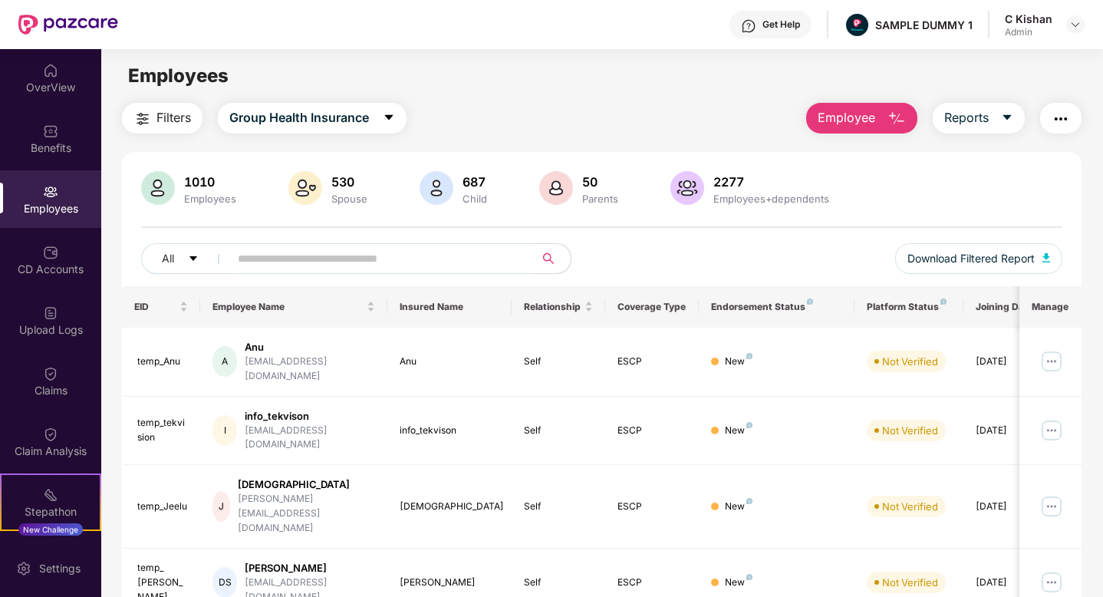
click at [896, 112] on img "button" at bounding box center [897, 119] width 18 height 18
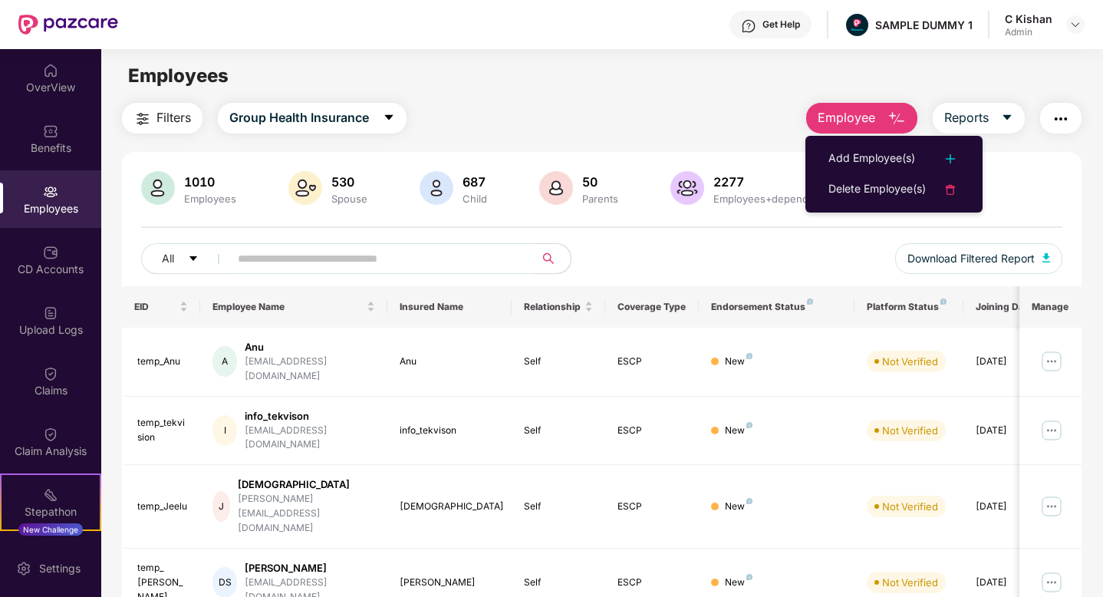
click at [746, 238] on div "1010 Employees 530 Spouse 687 Child 50 Parents 2277 Employees+dependents All Do…" at bounding box center [602, 228] width 960 height 115
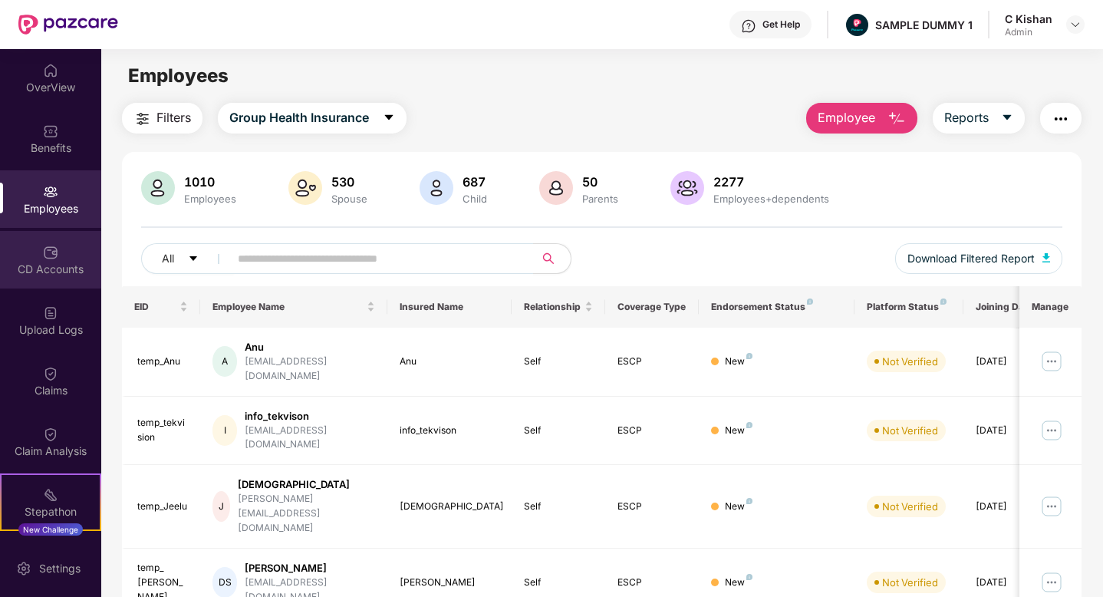
click at [48, 278] on div "CD Accounts" at bounding box center [50, 260] width 101 height 58
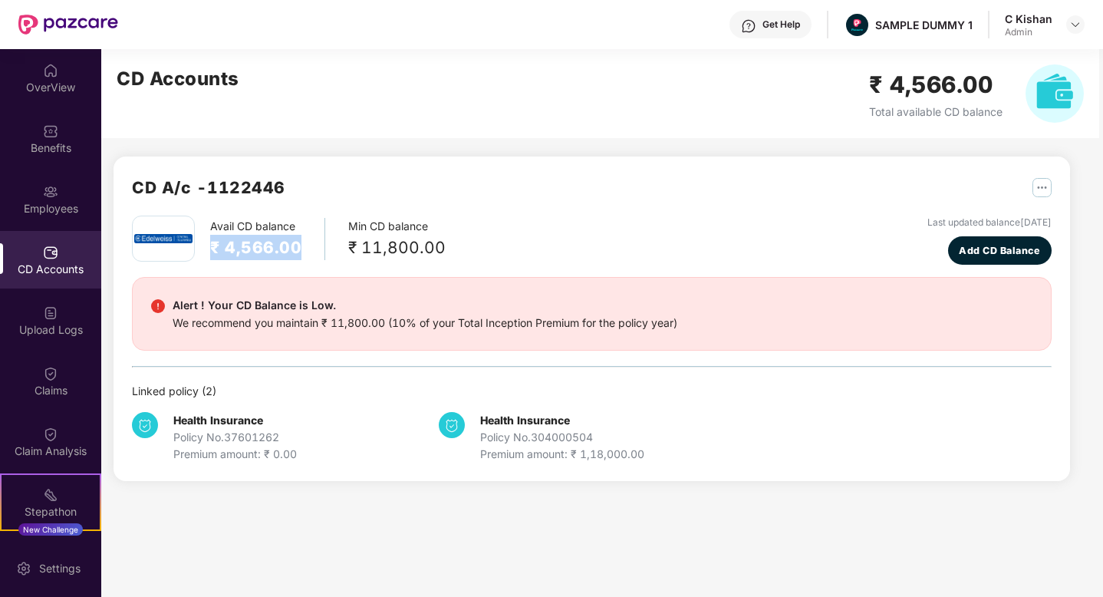
drag, startPoint x: 298, startPoint y: 249, endPoint x: 208, endPoint y: 241, distance: 90.1
click at [208, 241] on div "Avail CD balance ₹ 4,566.00 Min CD balance ₹ 11,800.00" at bounding box center [289, 239] width 314 height 46
click at [366, 324] on div "We recommend you maintain ₹ 11,800.00 (10% of your Total Inception Premium for …" at bounding box center [425, 323] width 505 height 17
click at [990, 248] on span "Add CD Balance" at bounding box center [999, 250] width 81 height 15
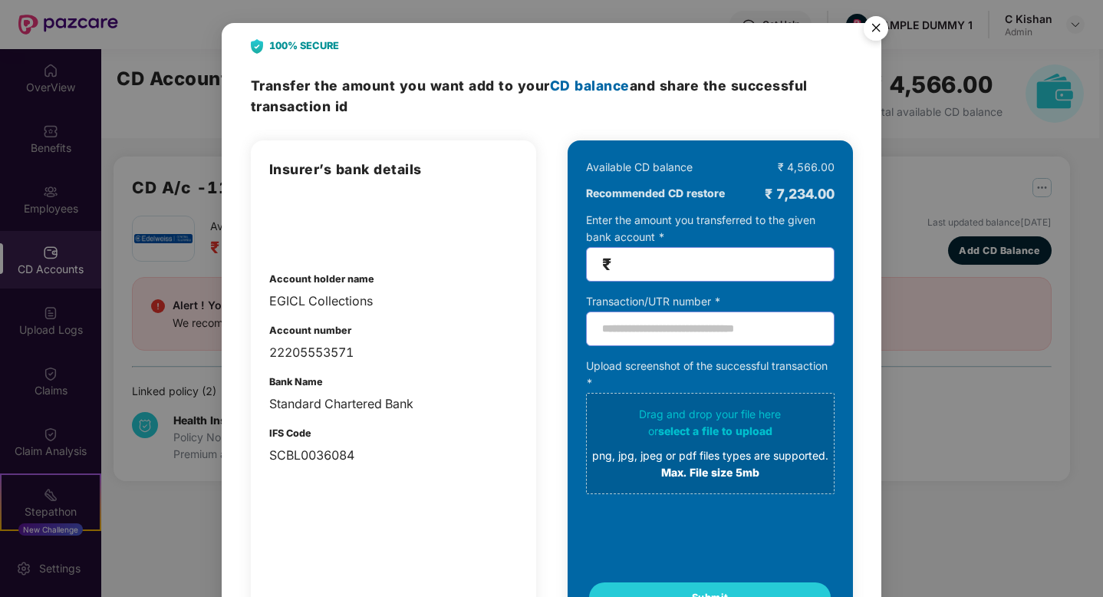
click at [879, 25] on img "Close" at bounding box center [876, 30] width 43 height 43
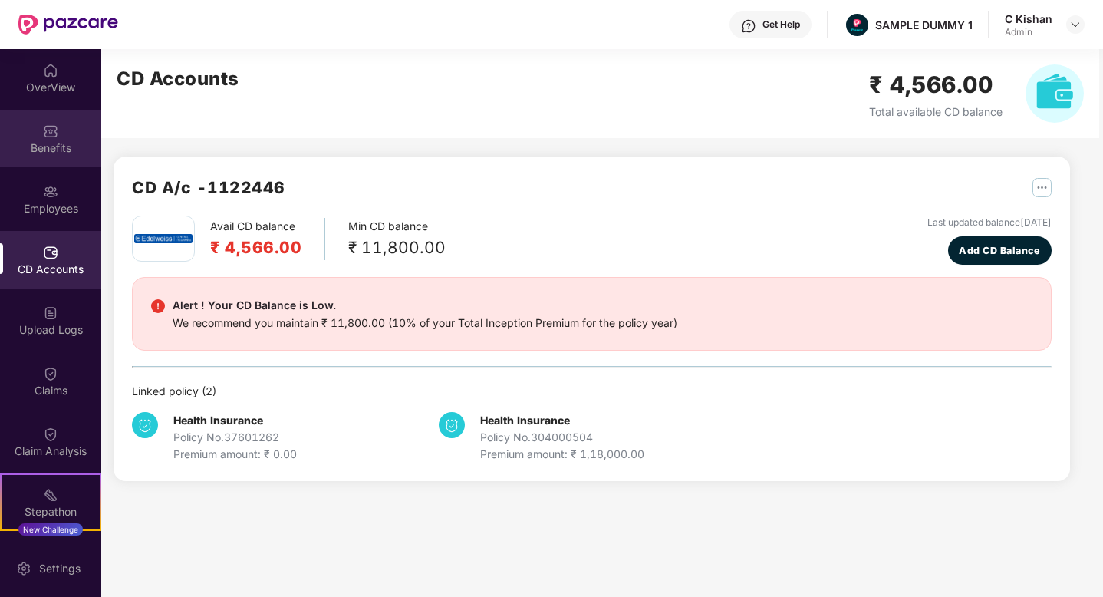
click at [64, 131] on div "Benefits" at bounding box center [50, 139] width 101 height 58
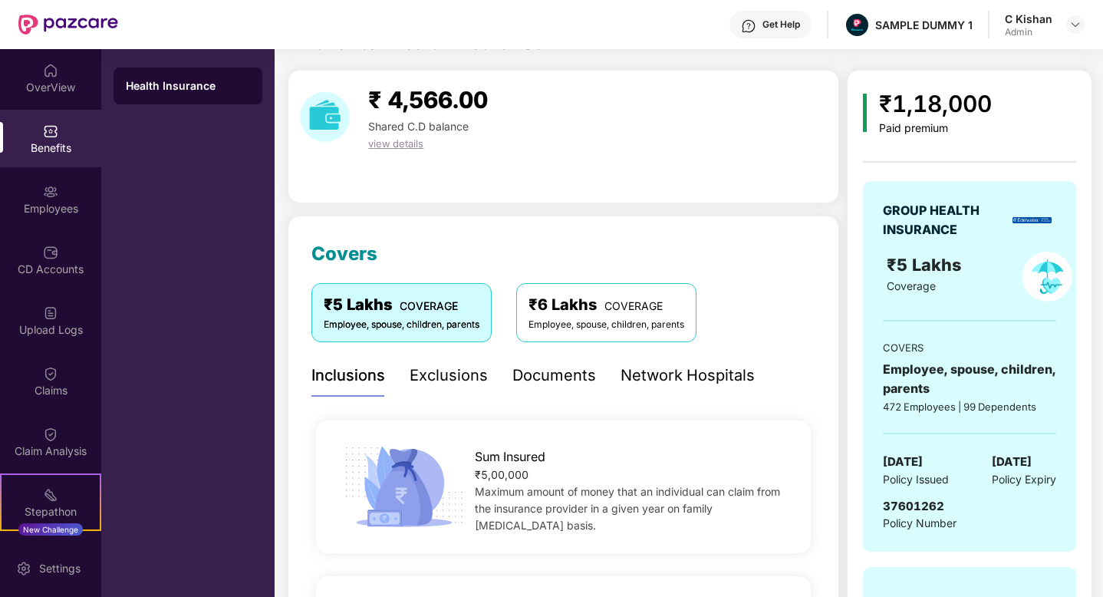
scroll to position [35, 0]
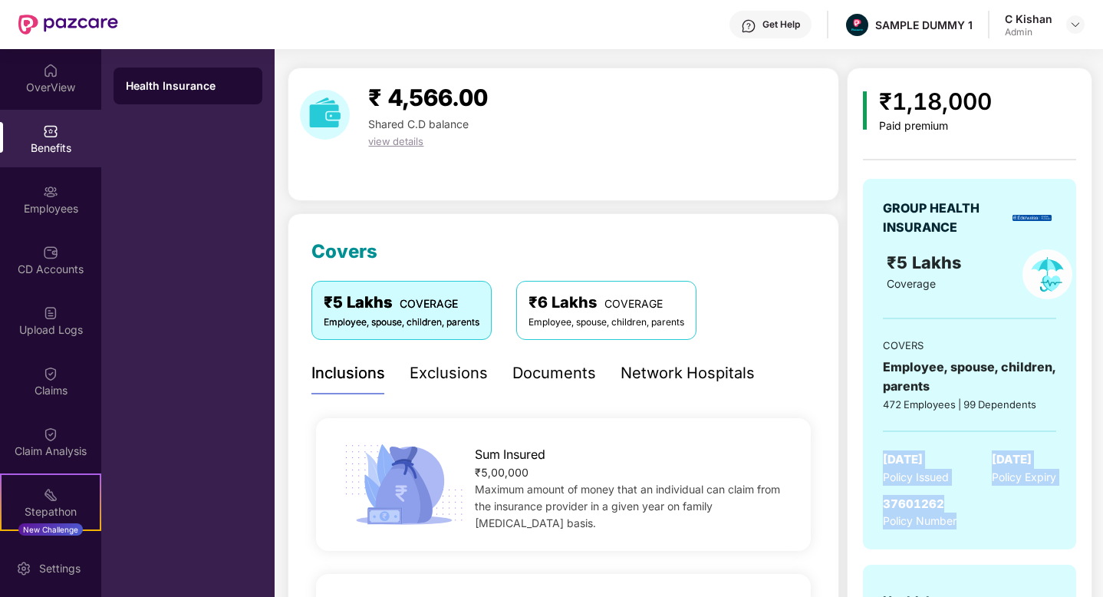
drag, startPoint x: 961, startPoint y: 521, endPoint x: 872, endPoint y: 450, distance: 113.6
click at [872, 450] on div "GROUP HEALTH INSURANCE ₹5 Lakhs Coverage COVERS Employee, spouse, children, par…" at bounding box center [969, 364] width 213 height 371
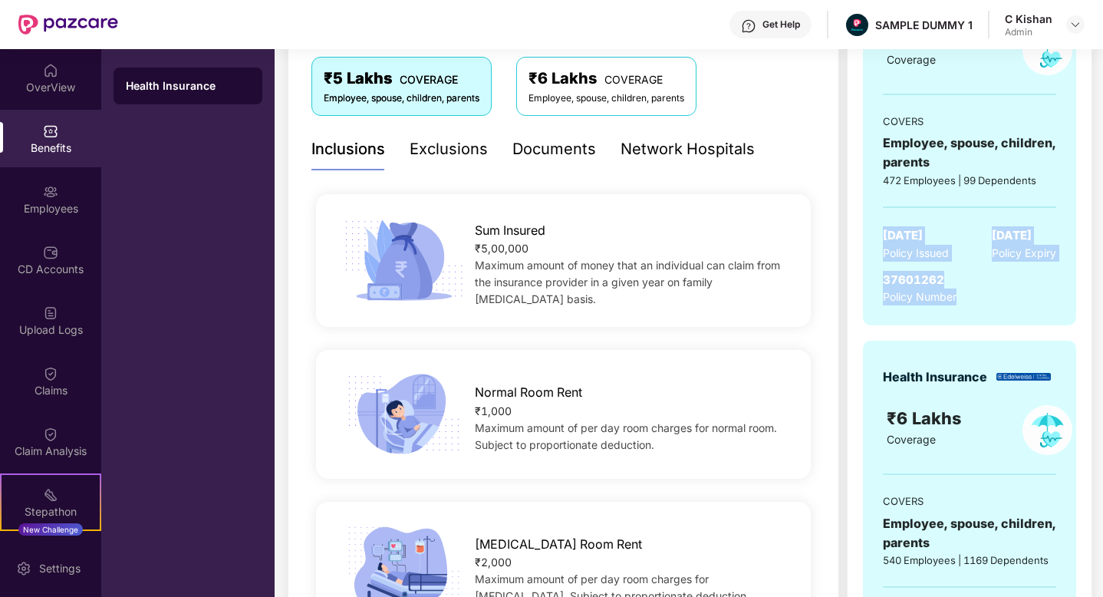
scroll to position [271, 0]
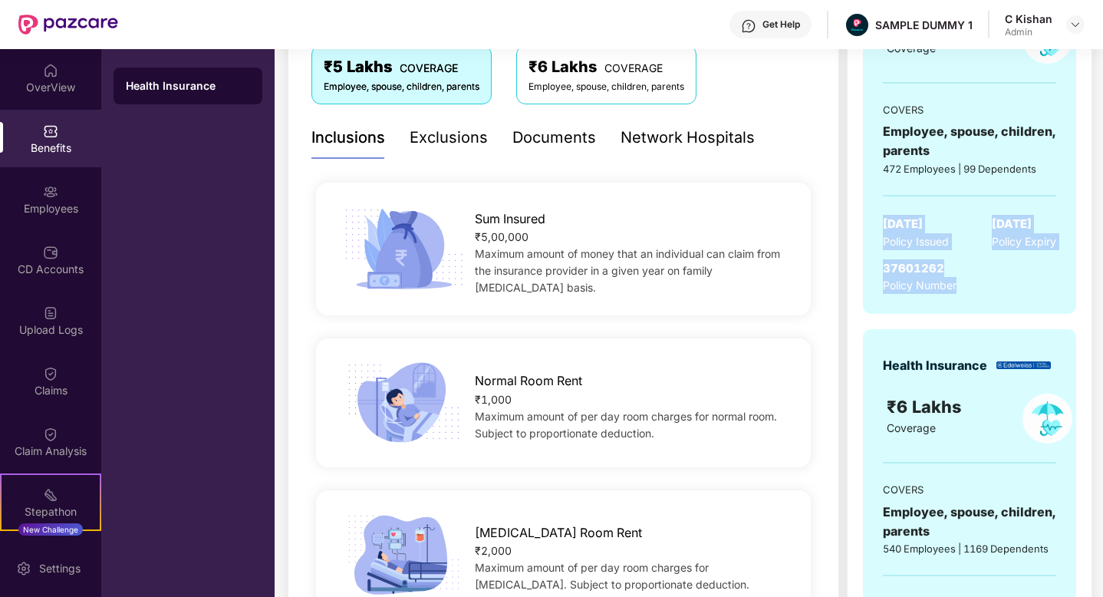
click at [813, 321] on div "Sum Insured ₹5,00,000 Maximum amount of money that an individual can claim from…" at bounding box center [564, 249] width 504 height 156
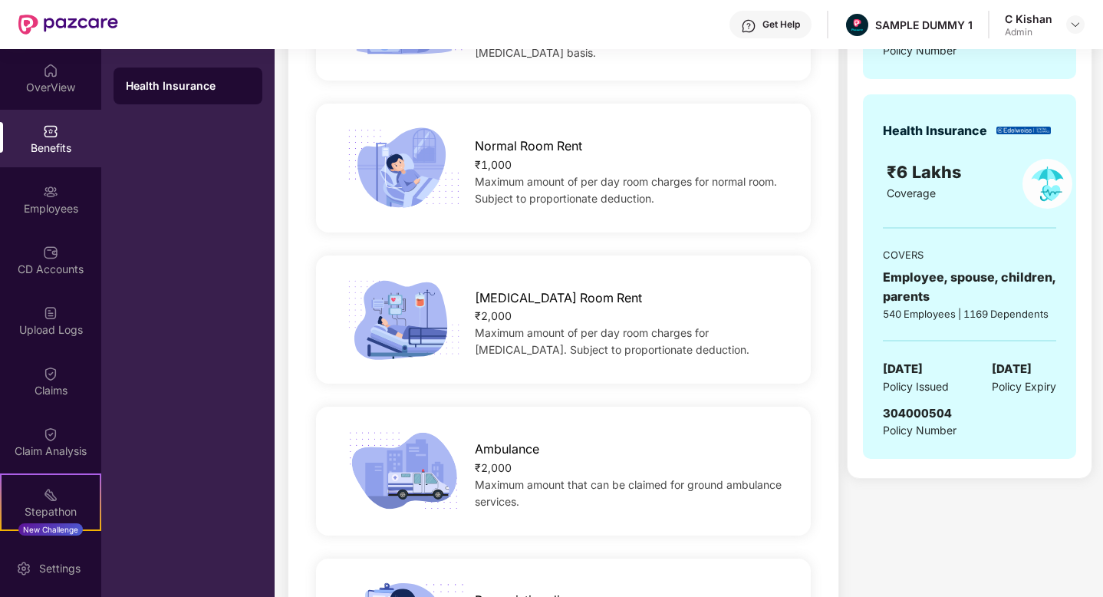
scroll to position [496, 0]
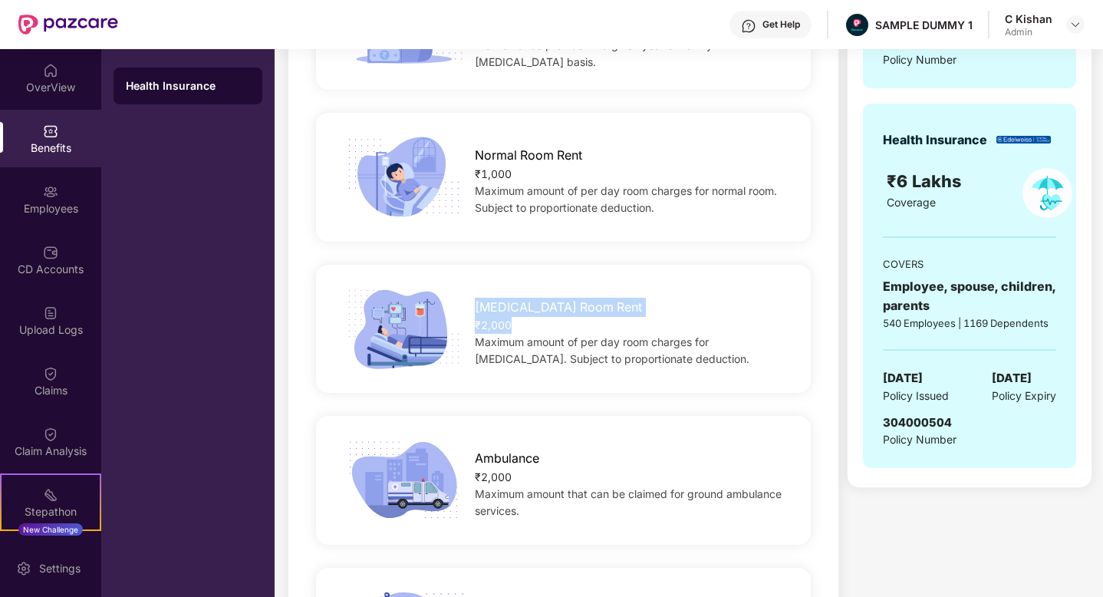
drag, startPoint x: 514, startPoint y: 323, endPoint x: 468, endPoint y: 302, distance: 50.5
click at [468, 302] on div "ICU Room Rent ₹2,000 Maximum amount of per day room charges for ICU. Subject to…" at bounding box center [631, 328] width 362 height 77
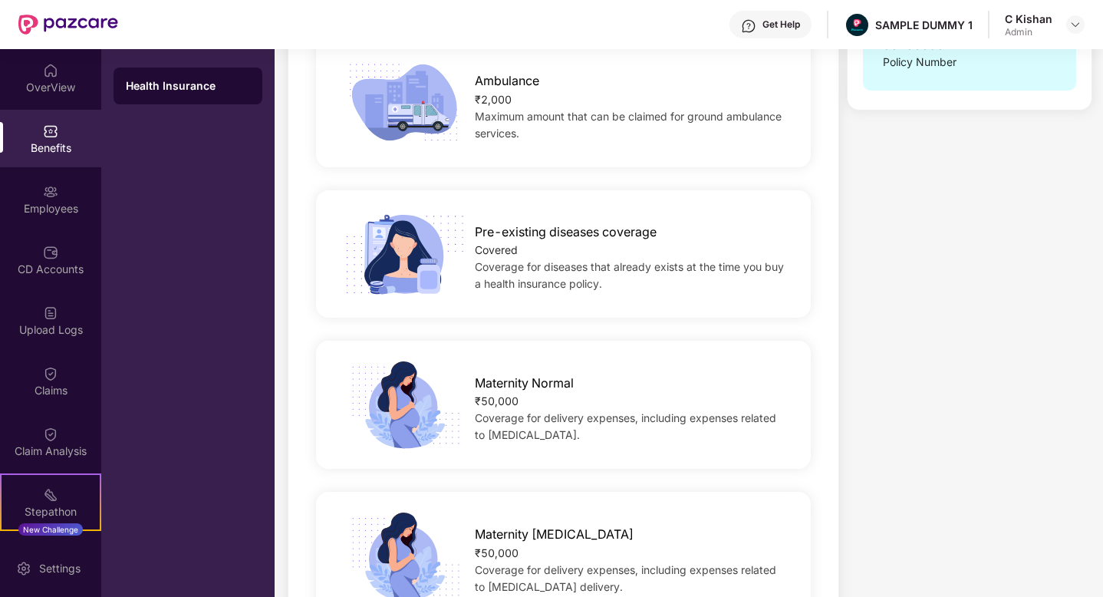
scroll to position [887, 0]
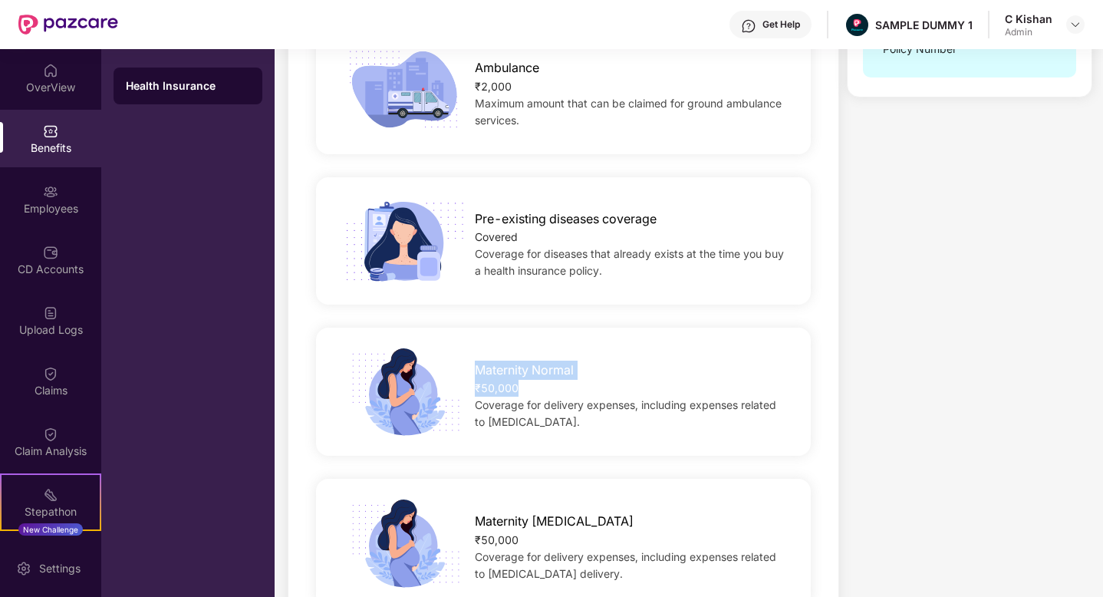
drag, startPoint x: 529, startPoint y: 384, endPoint x: 461, endPoint y: 357, distance: 73.7
click at [461, 357] on div "Maternity Normal ₹50,000 Coverage for delivery expenses, including expenses rel…" at bounding box center [631, 391] width 362 height 77
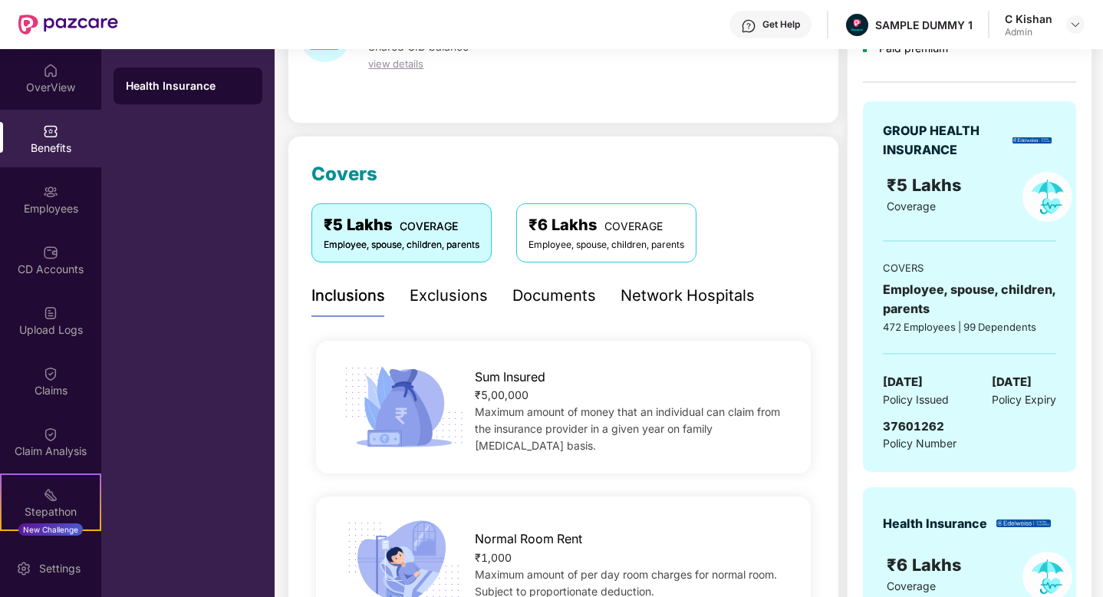
scroll to position [0, 0]
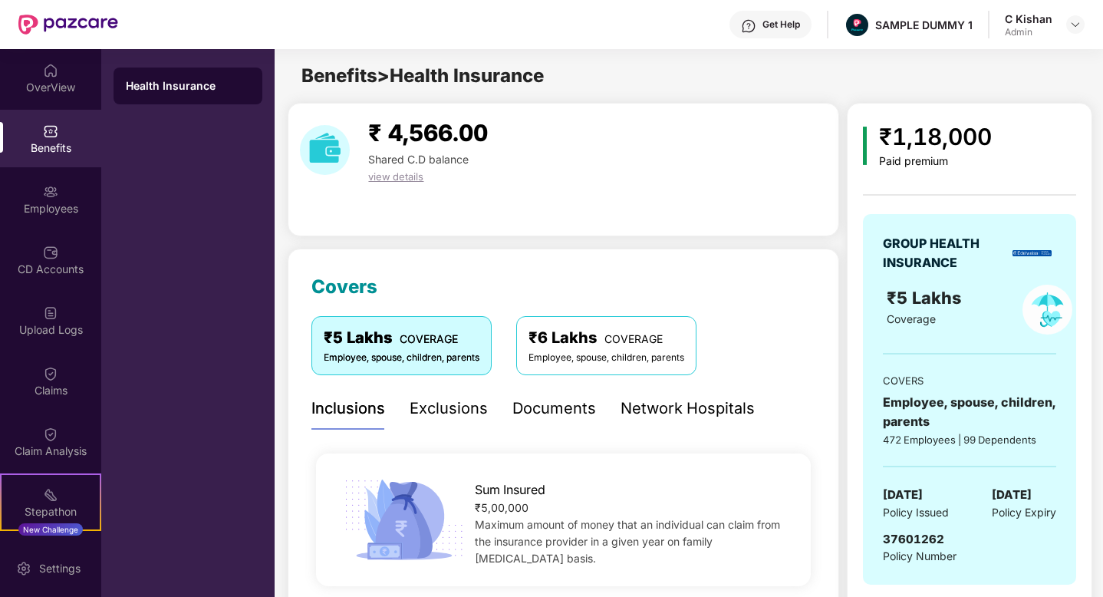
click at [447, 406] on div "Exclusions" at bounding box center [449, 409] width 78 height 24
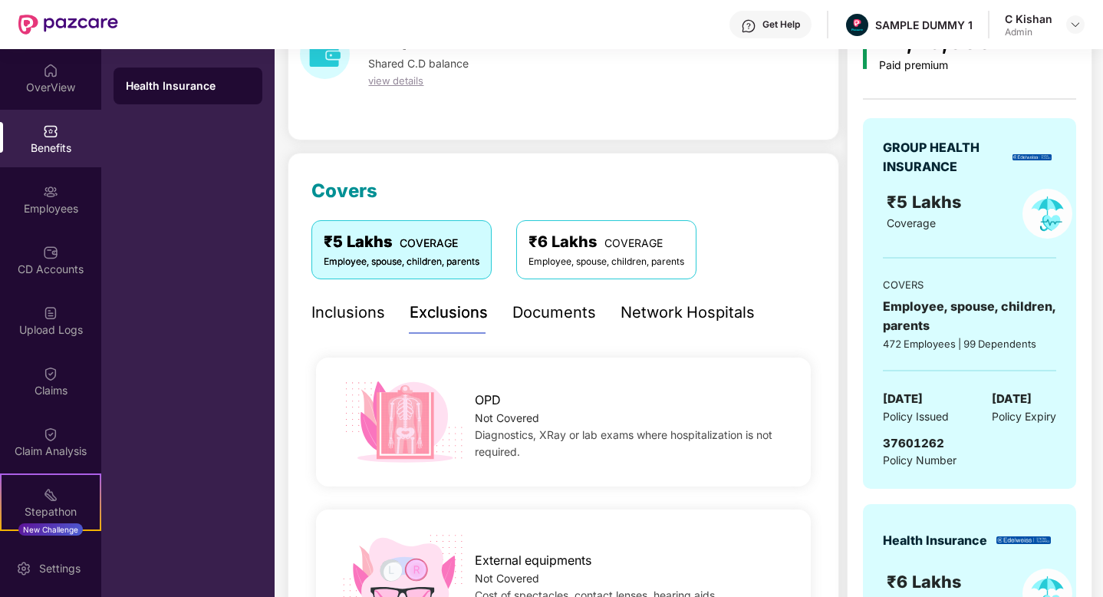
scroll to position [86, 0]
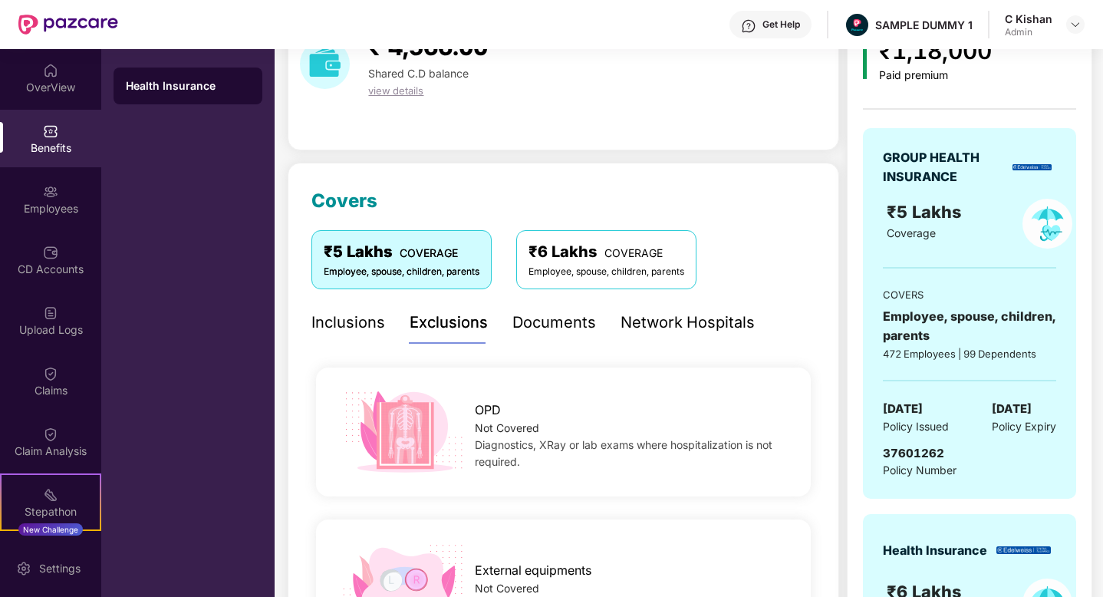
click at [559, 323] on div "Documents" at bounding box center [555, 323] width 84 height 24
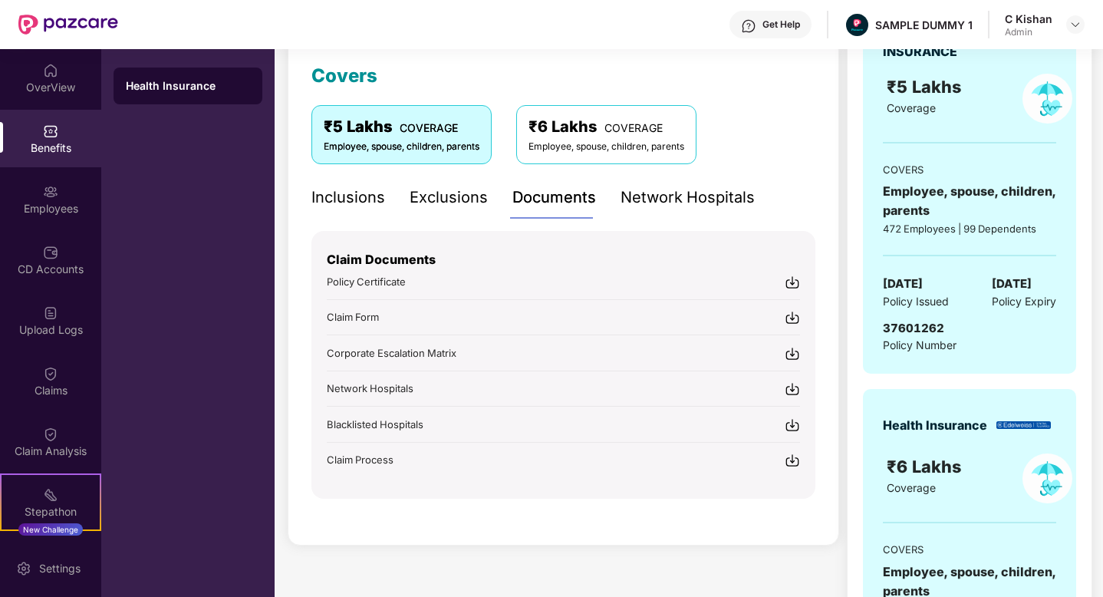
scroll to position [213, 0]
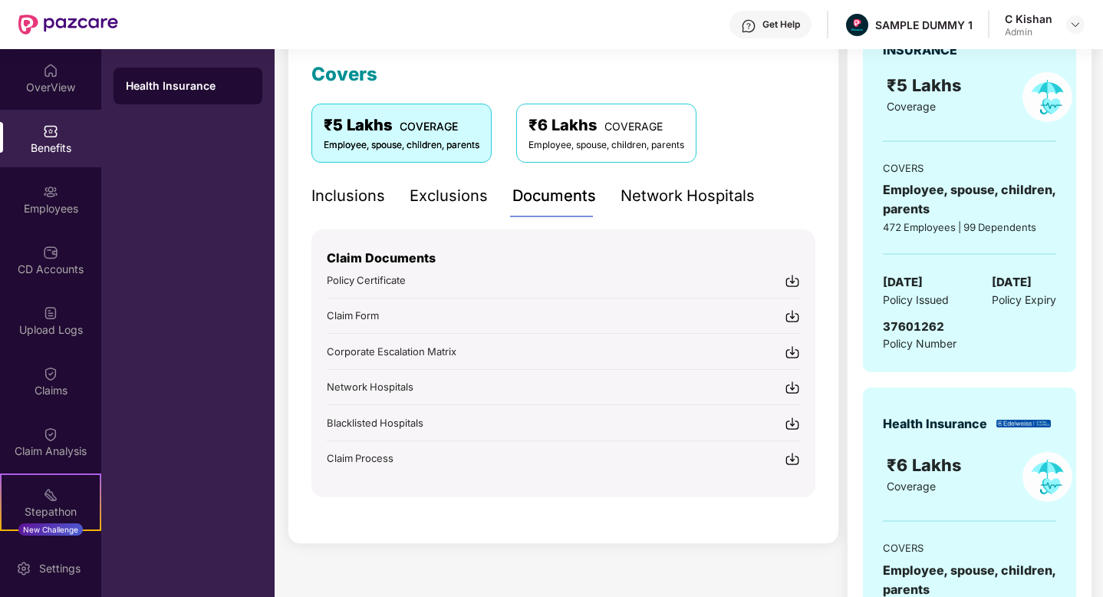
click at [822, 172] on div "Covers ₹5 Lakhs COVERAGE Employee, spouse, children, parents ₹6 Lakhs COVERAGE …" at bounding box center [564, 290] width 552 height 508
click at [717, 193] on div "Network Hospitals" at bounding box center [688, 196] width 134 height 24
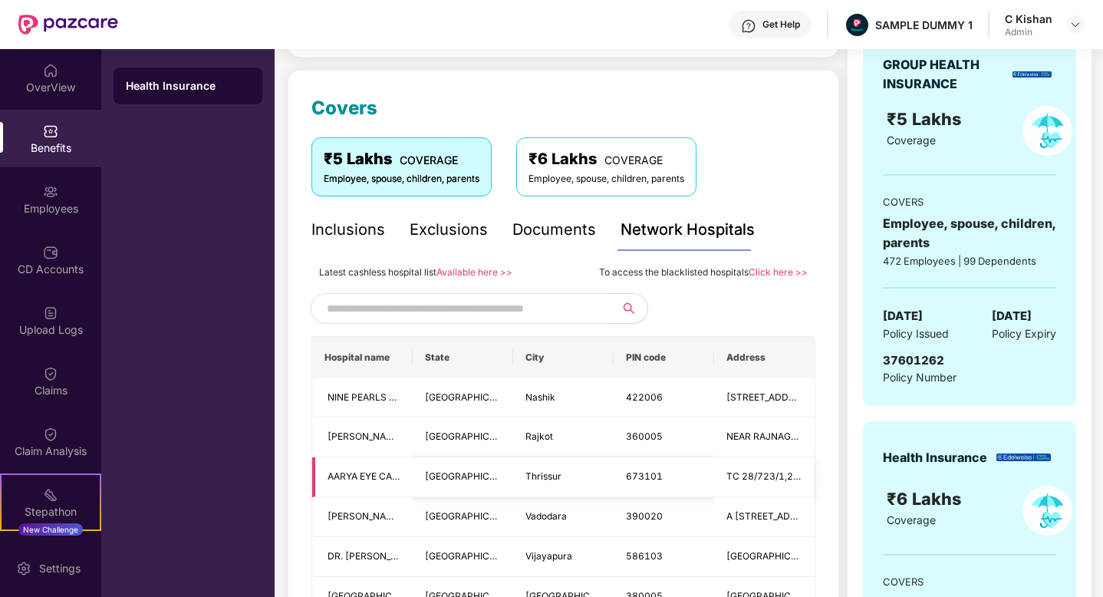
scroll to position [157, 0]
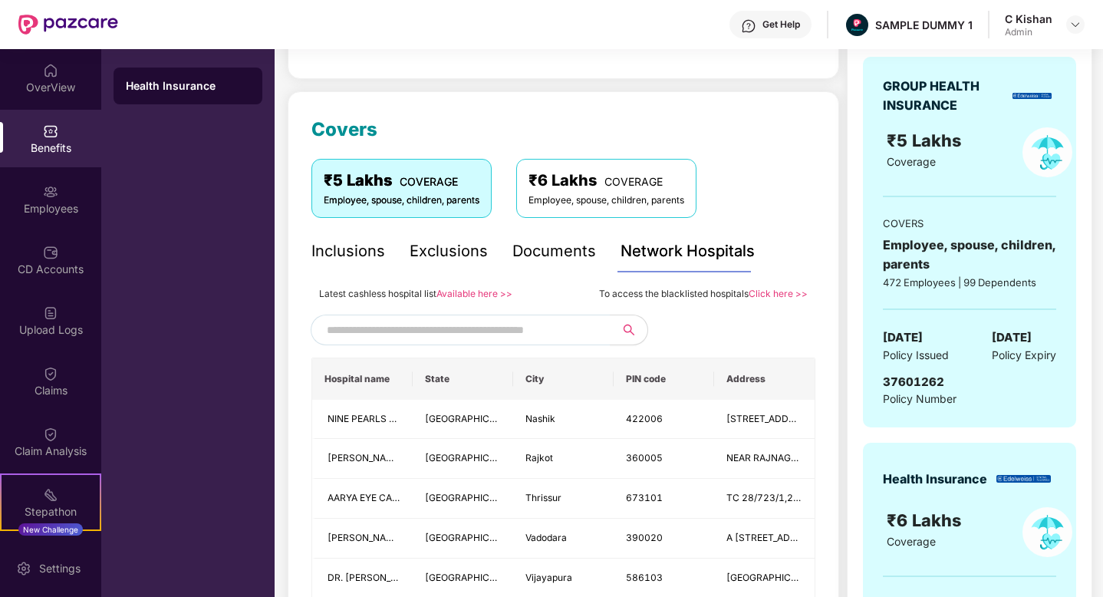
click at [504, 320] on input "text" at bounding box center [458, 329] width 262 height 23
type input "******"
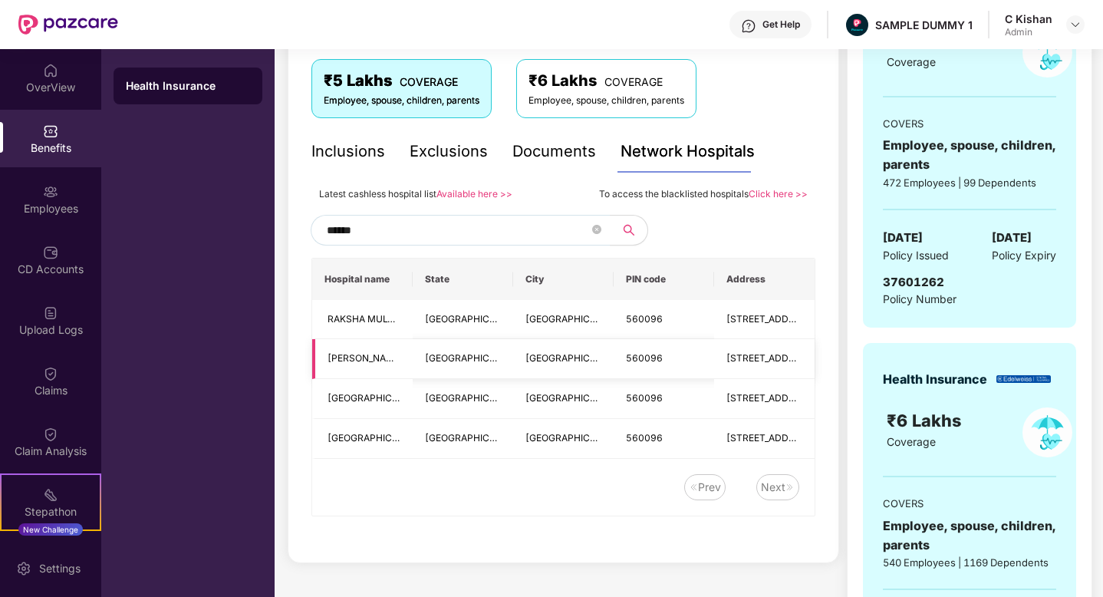
scroll to position [249, 0]
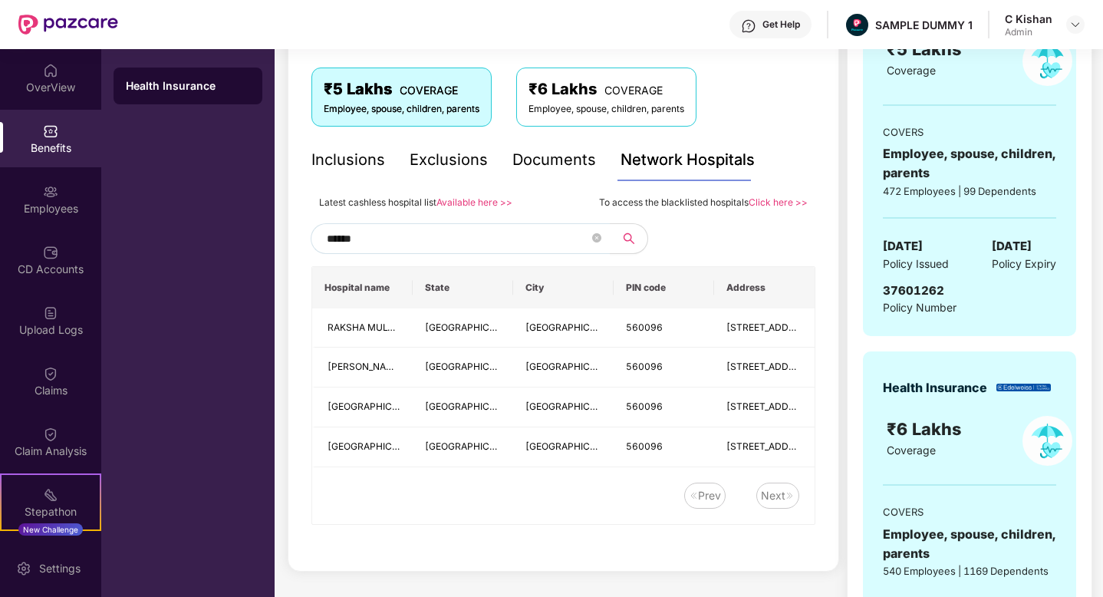
click at [400, 236] on input "******" at bounding box center [458, 238] width 262 height 23
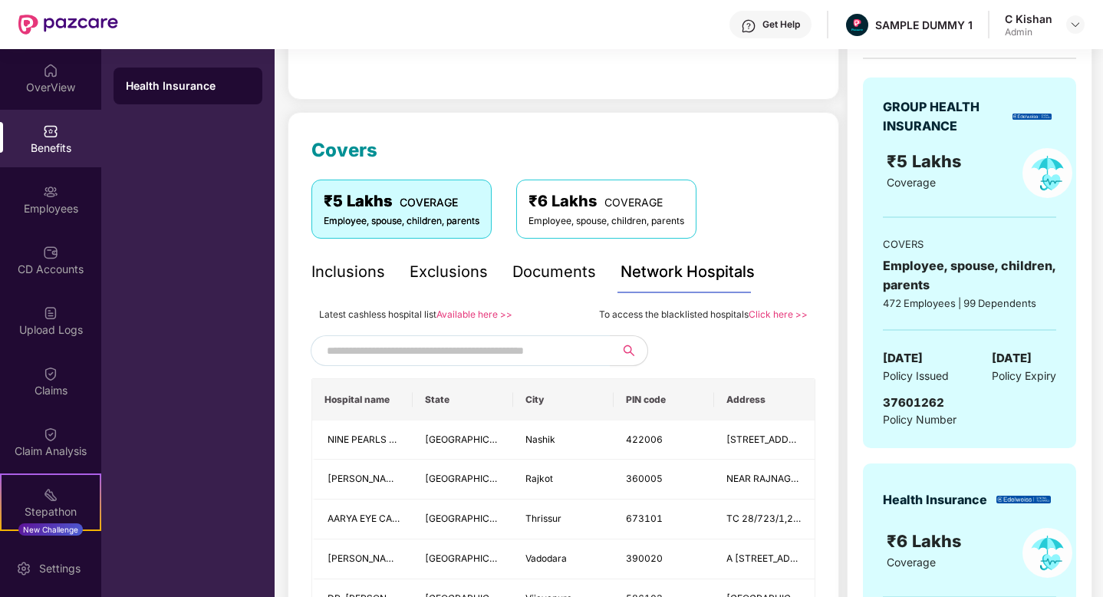
scroll to position [0, 0]
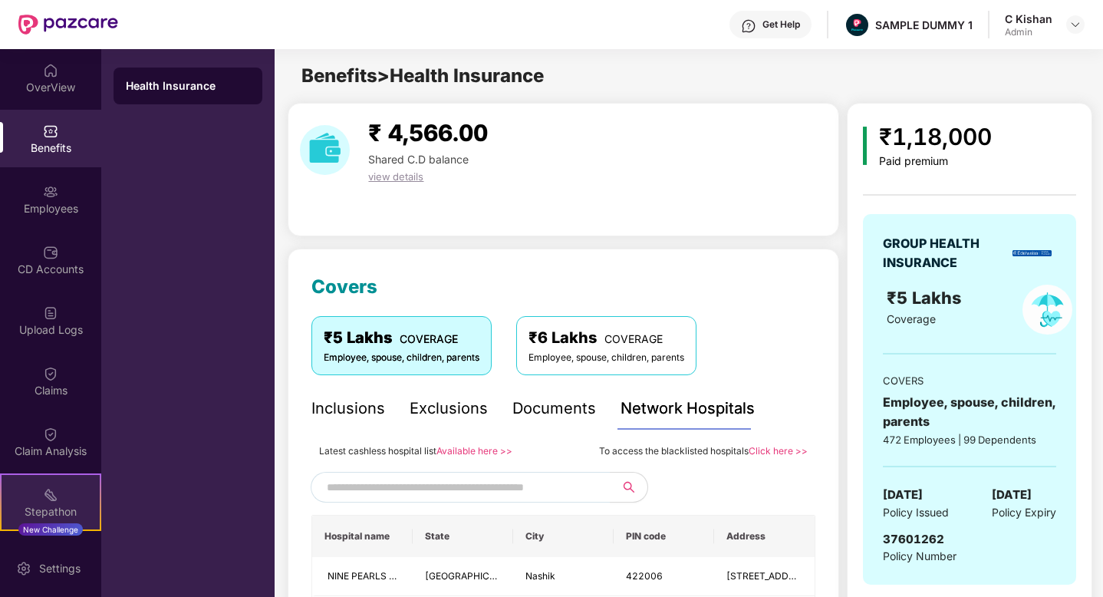
click at [41, 503] on div "Stepathon New Challenge" at bounding box center [50, 502] width 101 height 58
